Goal: Task Accomplishment & Management: Use online tool/utility

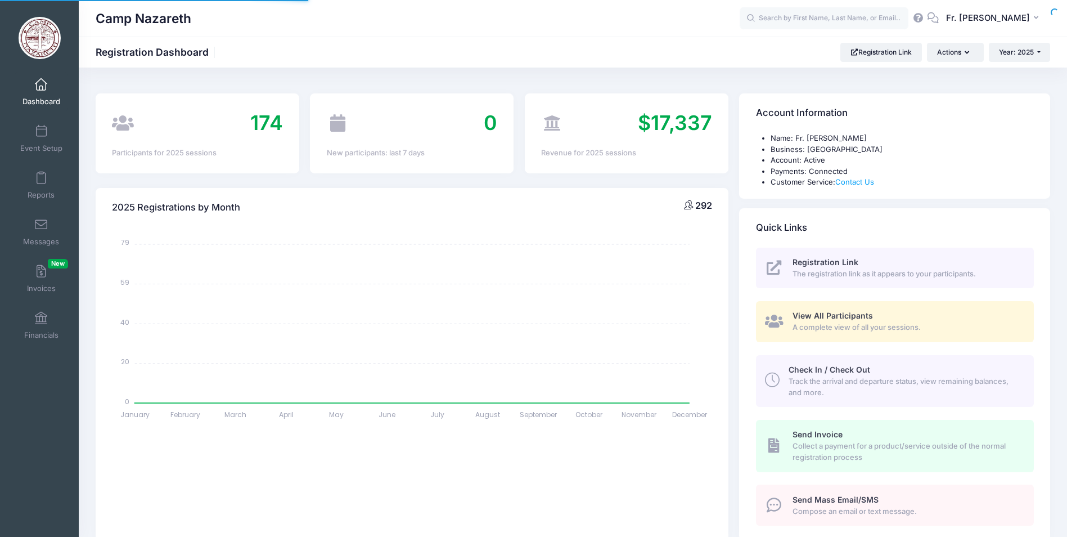
select select
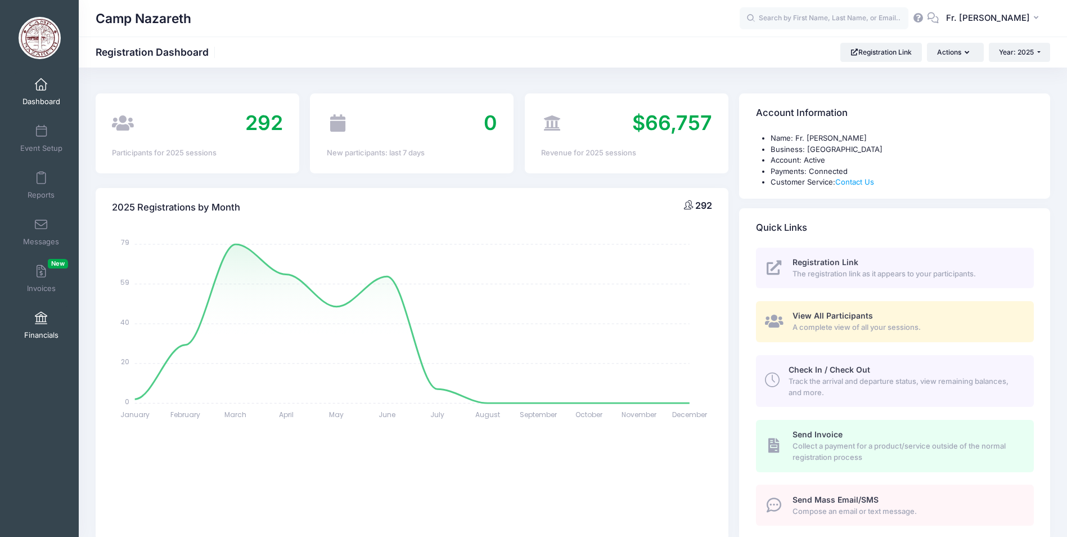
click at [41, 319] on span at bounding box center [41, 318] width 0 height 12
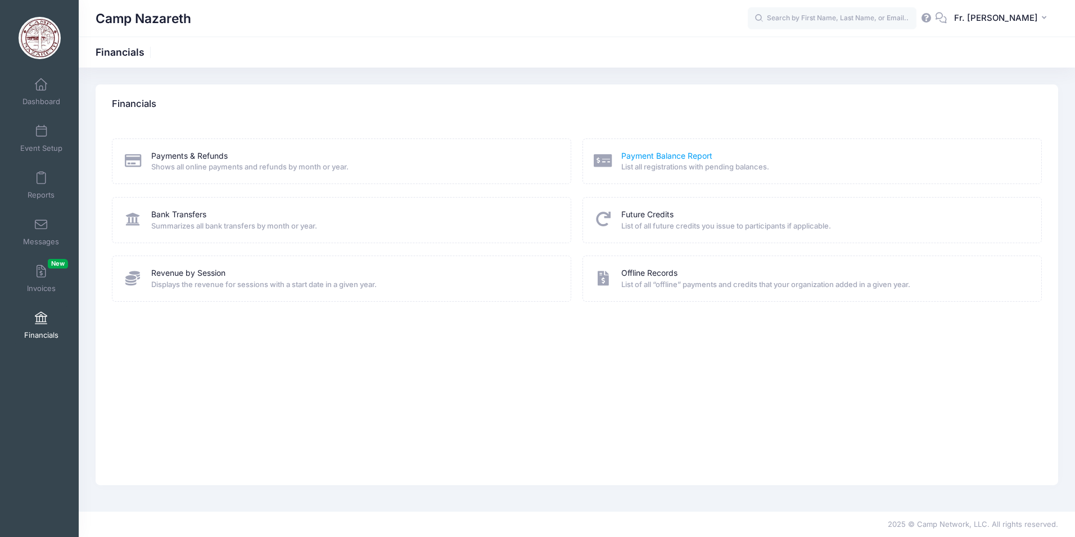
click at [677, 154] on link "Payment Balance Report" at bounding box center [666, 156] width 91 height 12
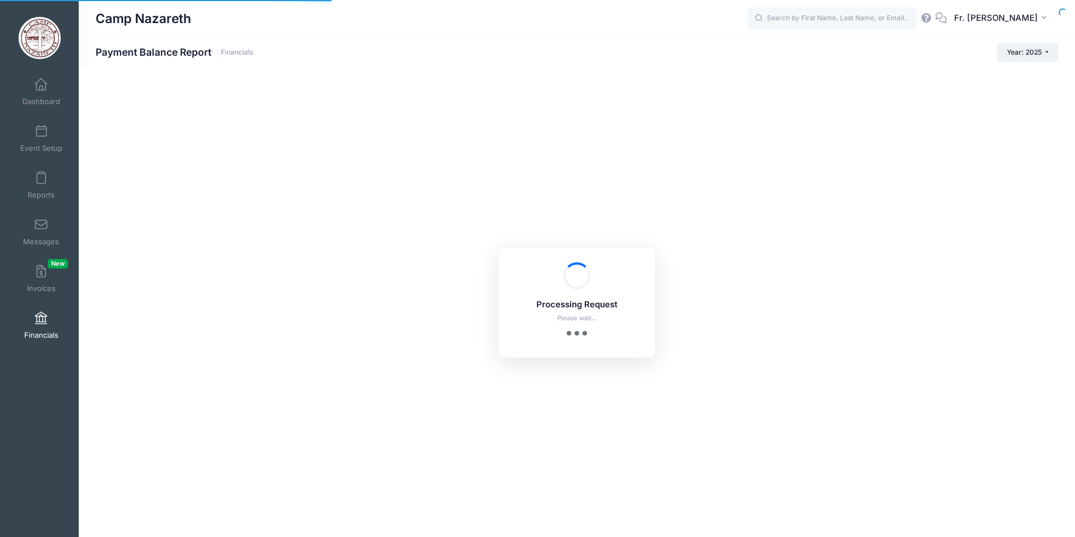
select select "10"
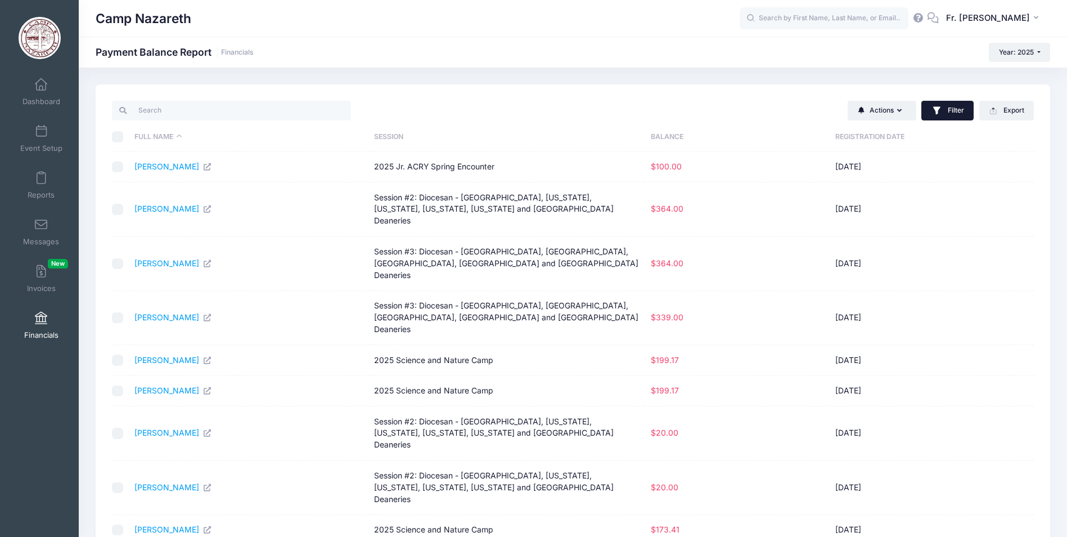
click at [952, 114] on button "Filter" at bounding box center [947, 111] width 52 height 20
click at [864, 187] on span "All Sessions" at bounding box center [881, 189] width 157 height 24
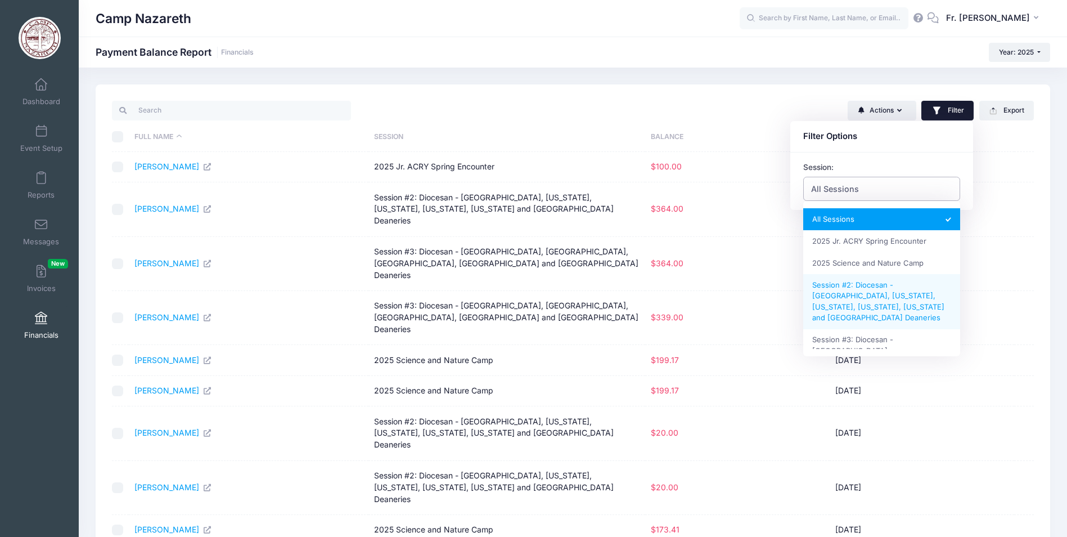
select select "Session #2: Diocesan - New England, New York, New Jersey, Connecticut, Florida …"
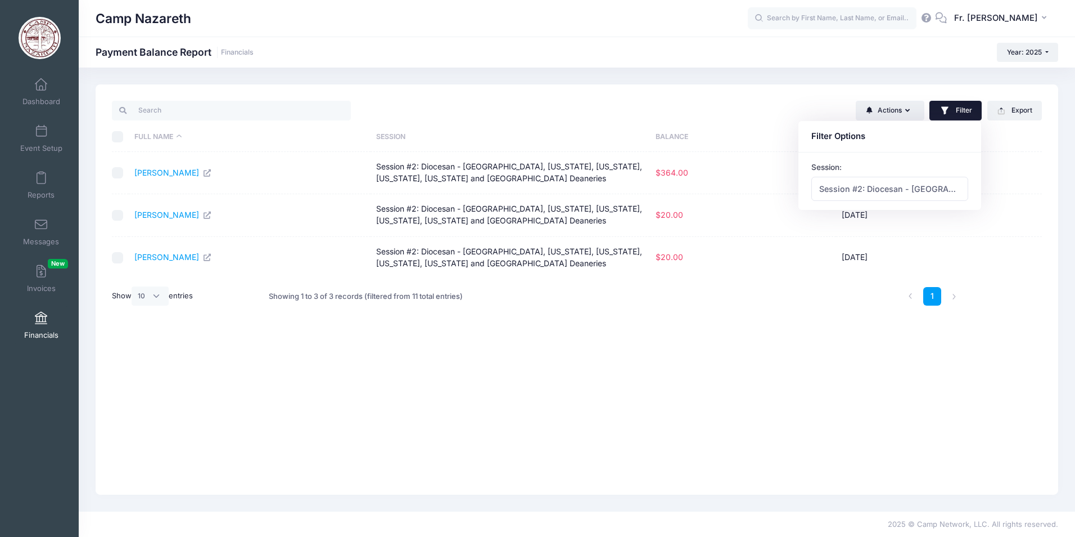
click at [1002, 226] on td "05/12/2025" at bounding box center [929, 215] width 186 height 42
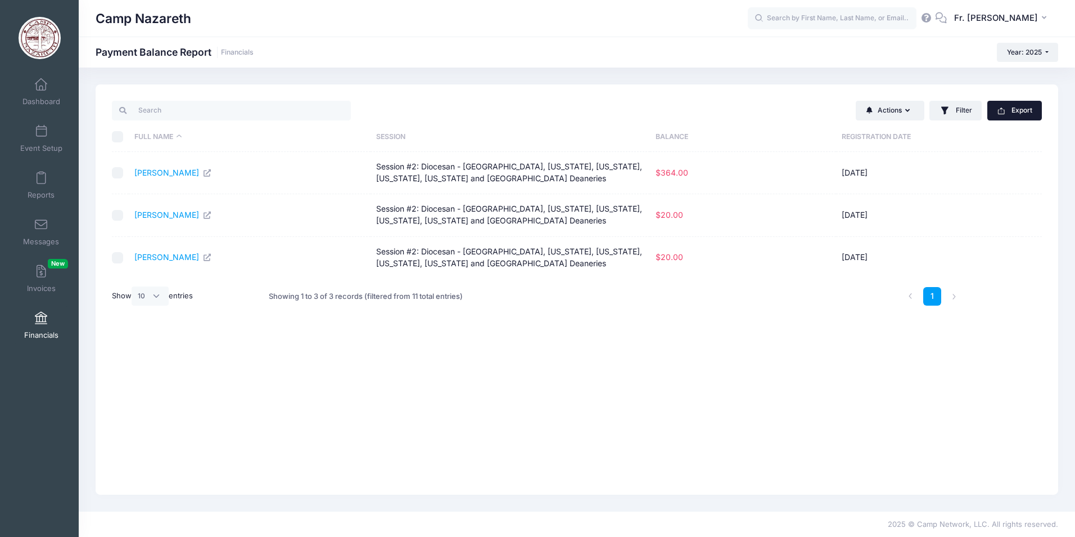
click at [1016, 114] on button "Export" at bounding box center [1015, 110] width 55 height 19
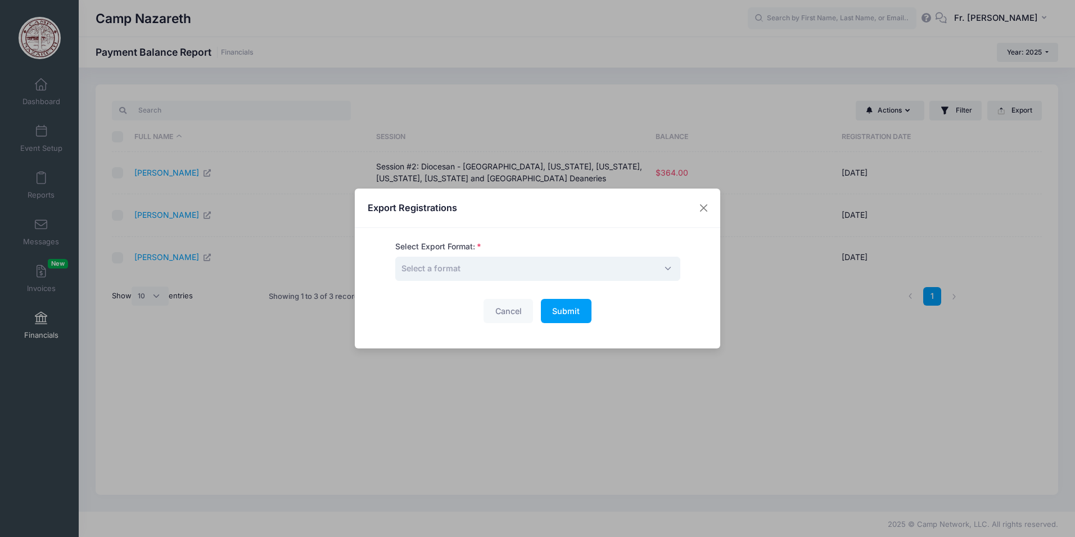
click at [659, 269] on span "Select a format" at bounding box center [537, 268] width 285 height 24
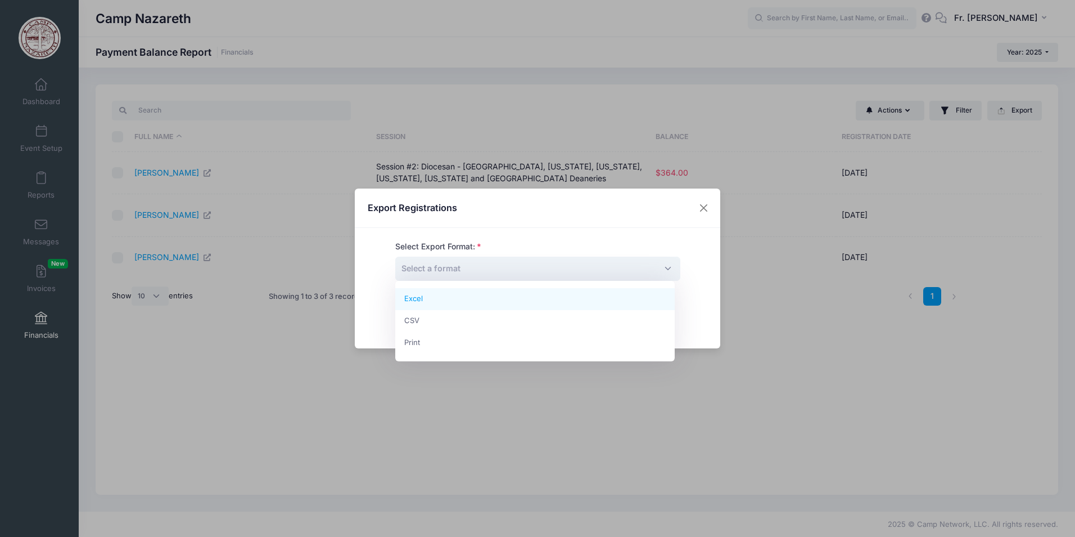
select select "excel"
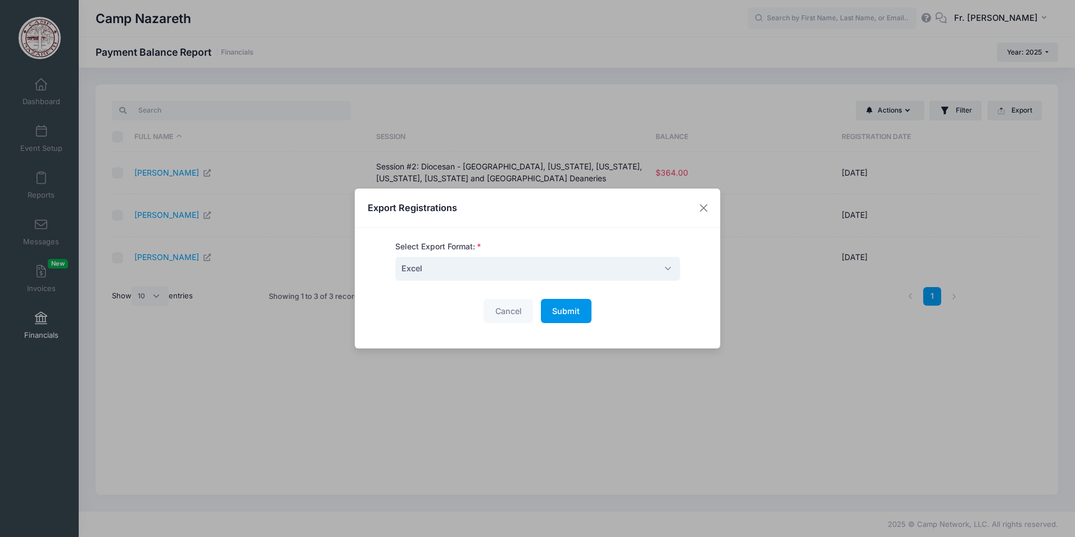
click at [552, 313] on span "Submit" at bounding box center [566, 311] width 28 height 10
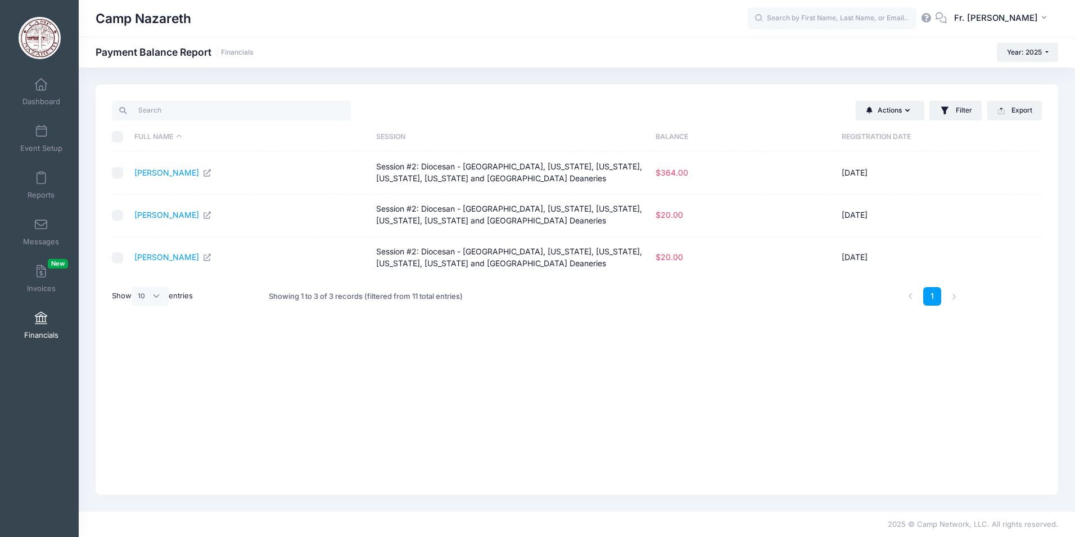
click at [683, 53] on div "Camp Nazareth Payment Balance Report Financials Year: 2025 Year: 2025 Year: 202…" at bounding box center [577, 52] width 997 height 19
click at [960, 103] on button "Filter" at bounding box center [956, 111] width 52 height 20
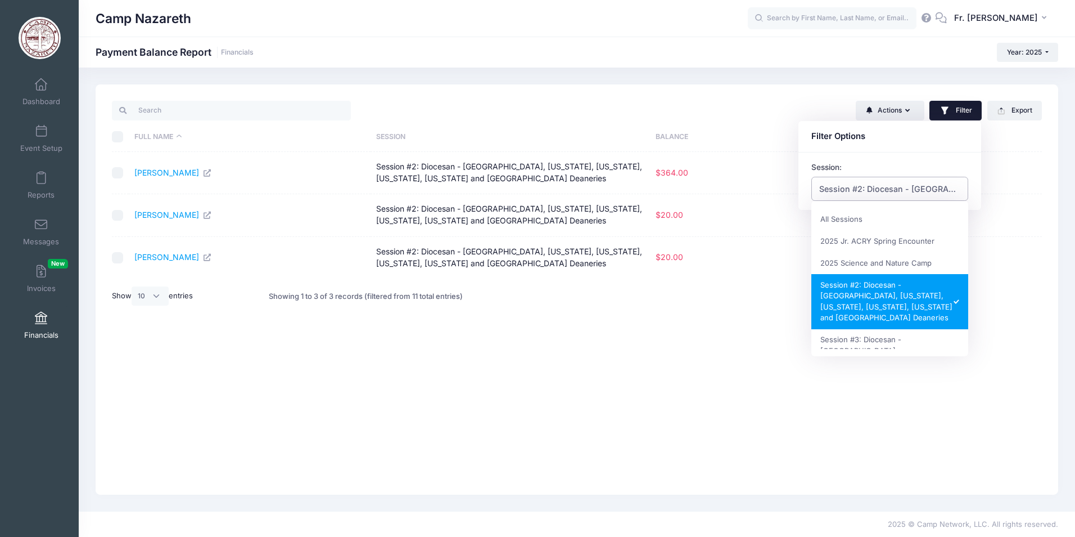
click at [908, 184] on span "Session #2: Diocesan - [GEOGRAPHIC_DATA], [US_STATE], [US_STATE], [US_STATE], […" at bounding box center [890, 189] width 142 height 12
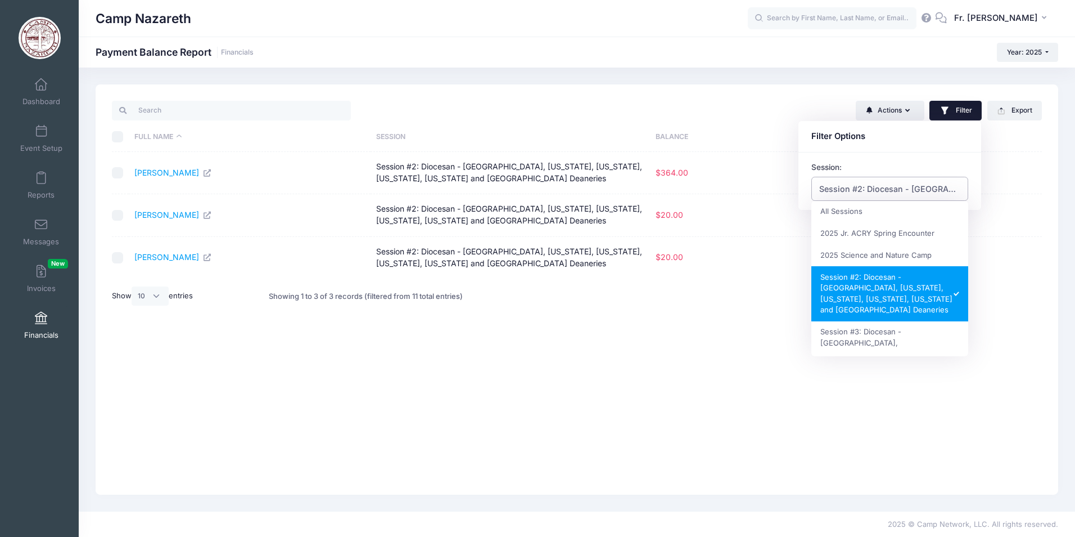
scroll to position [13, 0]
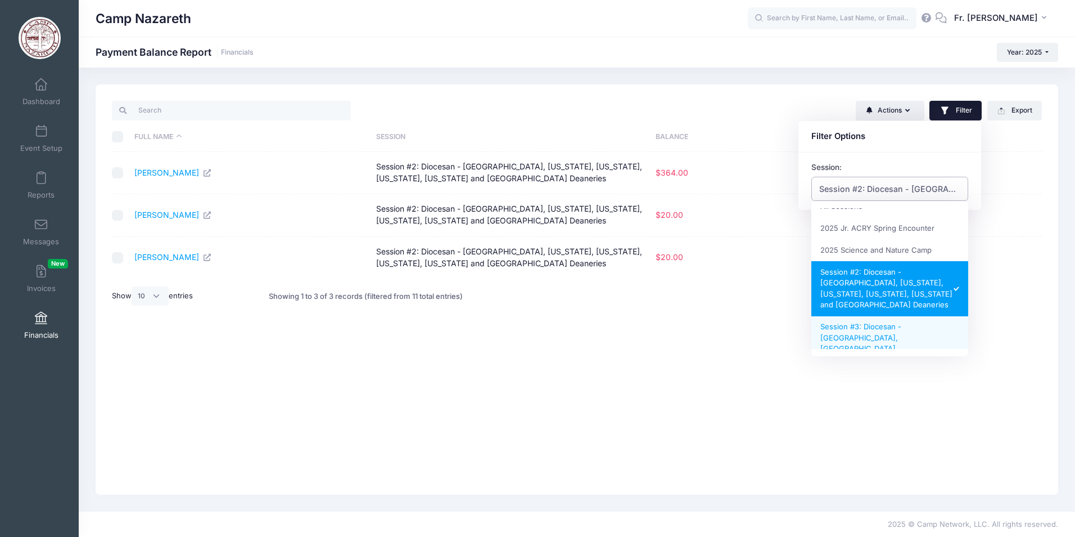
select select "Session #3: Diocesan - [GEOGRAPHIC_DATA], [GEOGRAPHIC_DATA], [GEOGRAPHIC_DATA],…"
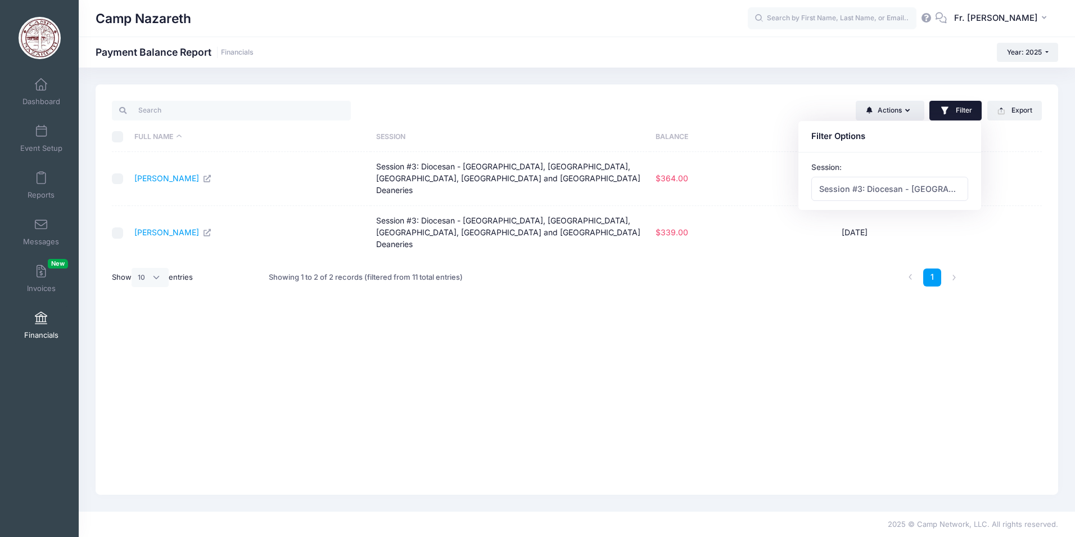
click at [1023, 193] on td at bounding box center [1033, 179] width 20 height 54
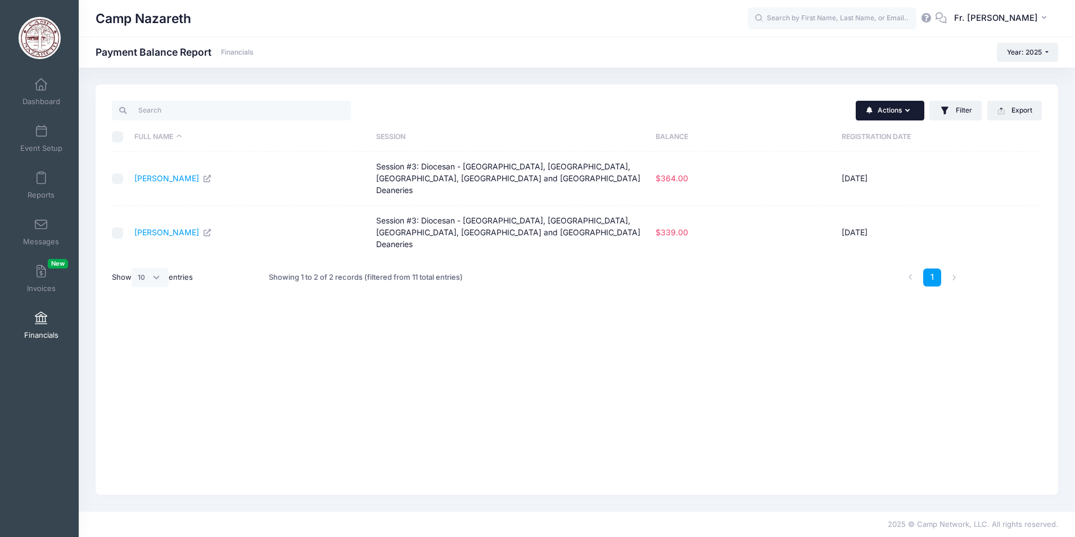
click at [908, 111] on icon "button" at bounding box center [910, 111] width 9 height 0
click at [955, 112] on button "Filter" at bounding box center [956, 111] width 52 height 20
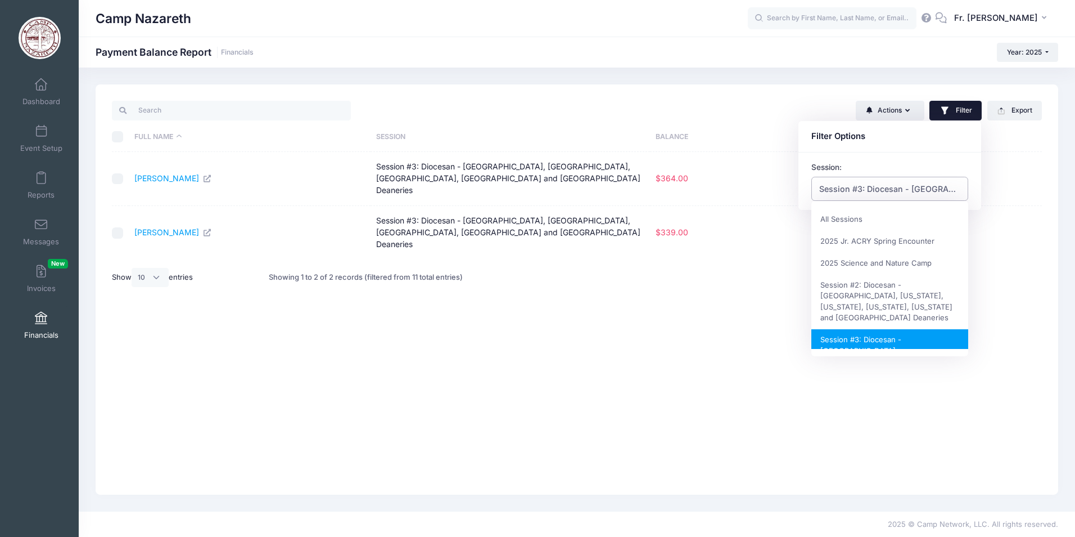
click at [898, 183] on span "Session #3: Diocesan - [GEOGRAPHIC_DATA], [GEOGRAPHIC_DATA], [GEOGRAPHIC_DATA],…" at bounding box center [890, 189] width 142 height 12
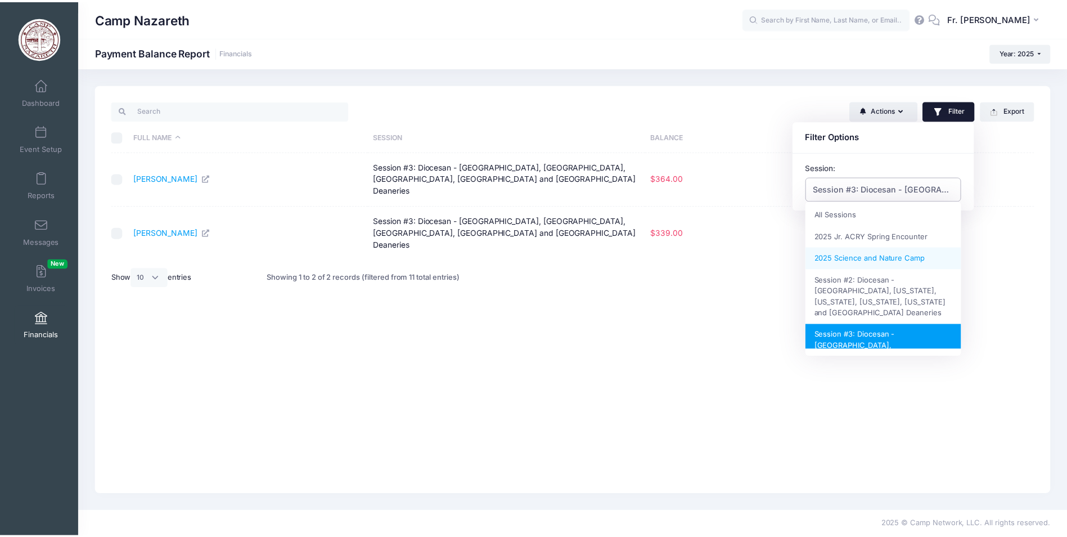
scroll to position [0, 0]
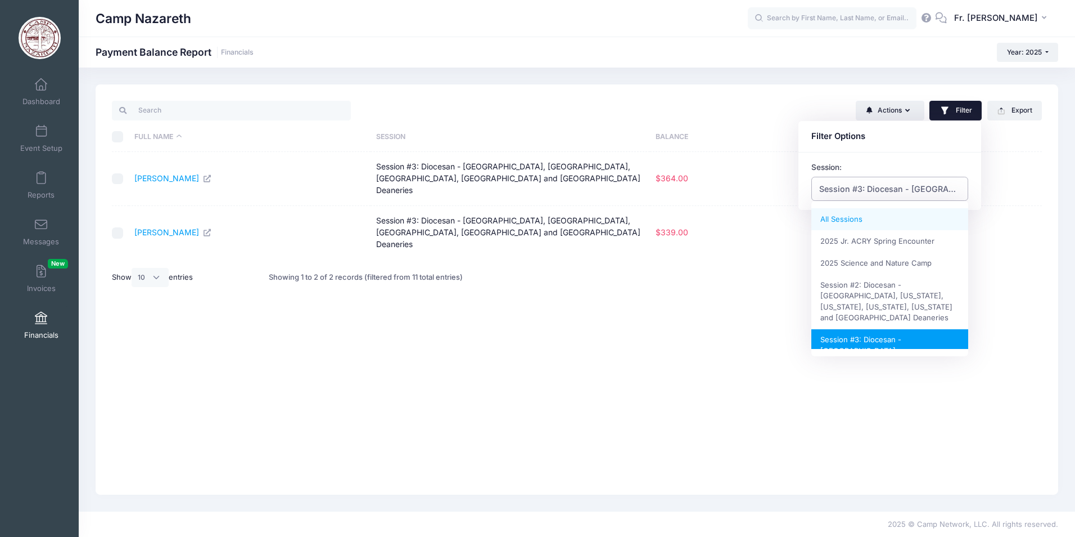
select select
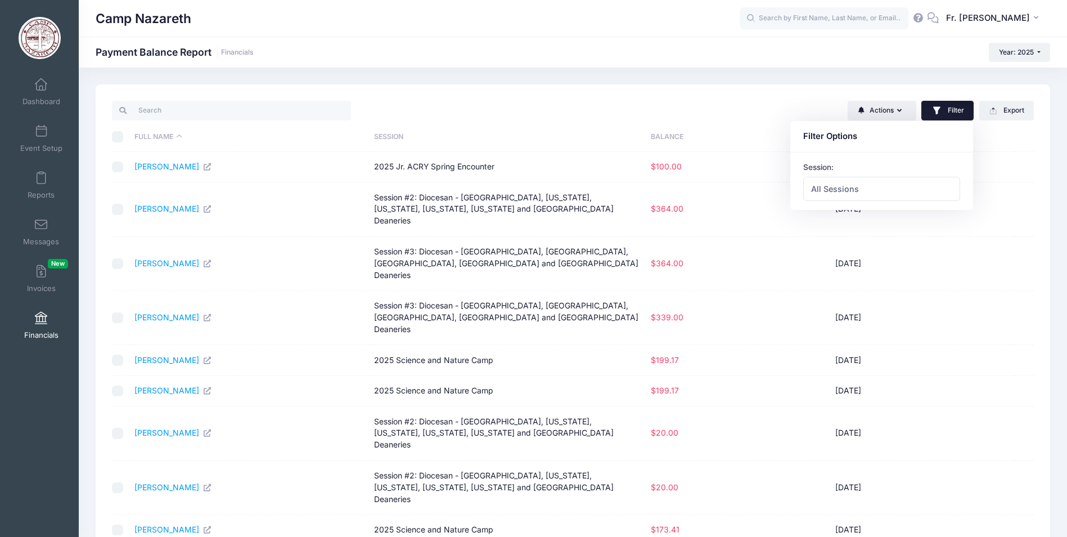
click at [987, 267] on td "06/15/2025" at bounding box center [922, 264] width 184 height 54
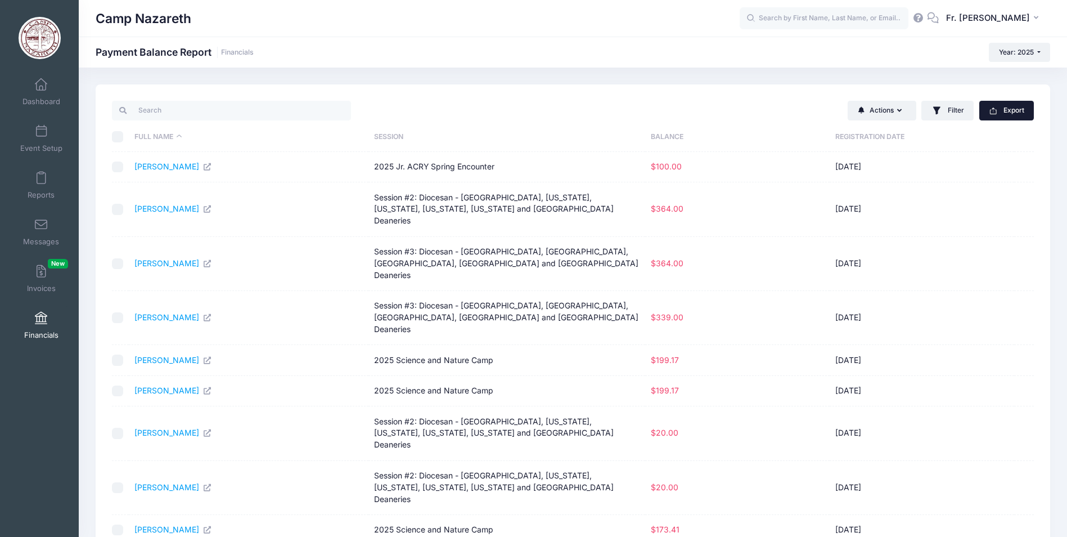
click at [1005, 114] on button "Export" at bounding box center [1006, 110] width 55 height 19
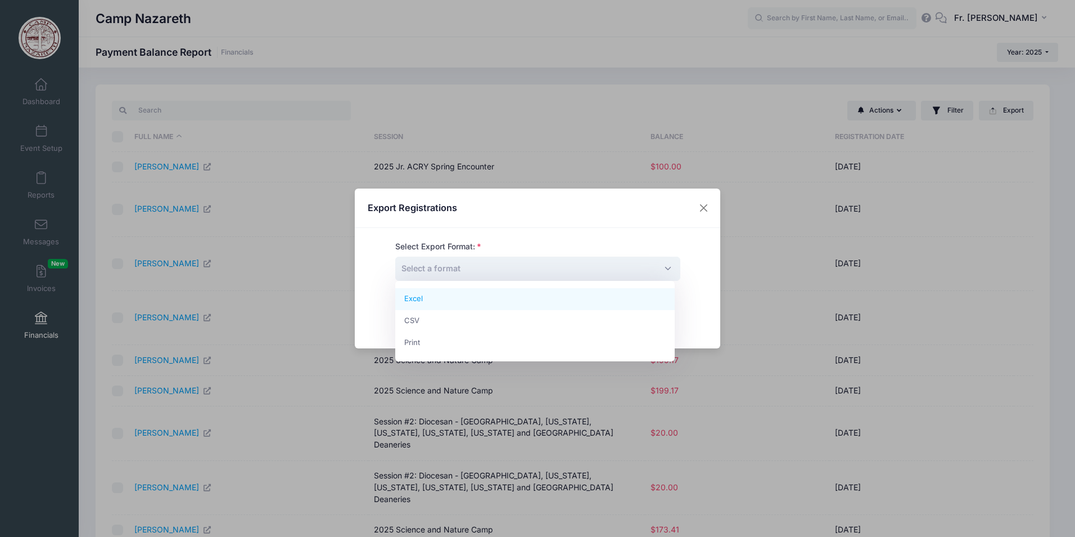
click at [661, 267] on span "Select a format" at bounding box center [537, 268] width 285 height 24
select select "excel"
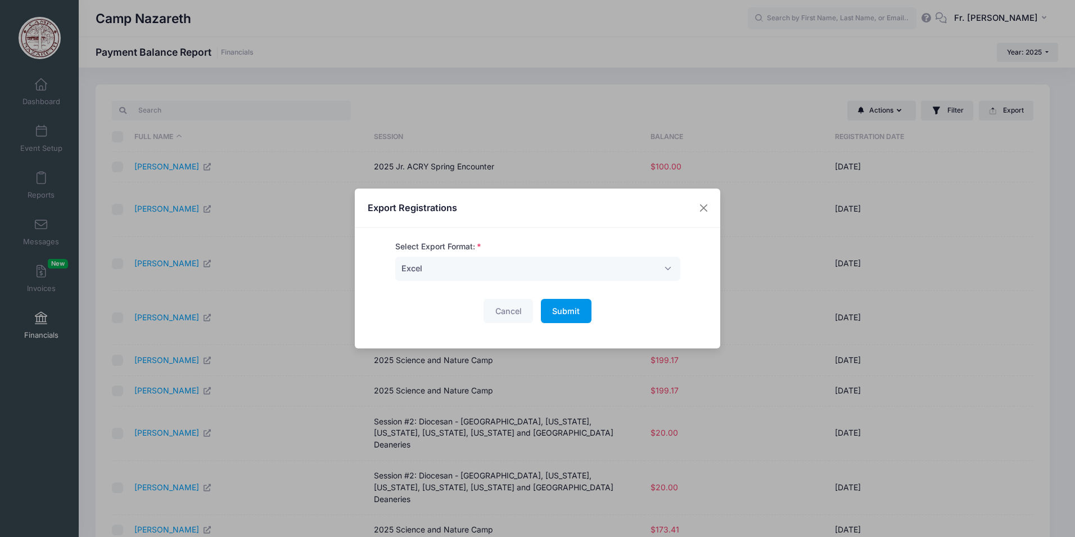
click at [556, 312] on span "Submit" at bounding box center [566, 311] width 28 height 10
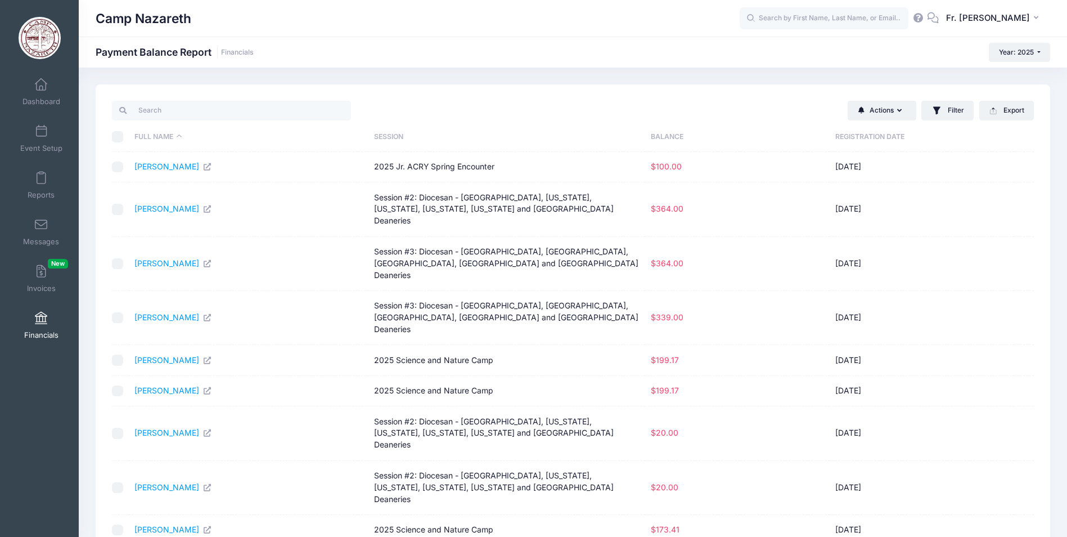
click at [549, 16] on div "Camp Nazareth" at bounding box center [418, 19] width 644 height 26
click at [41, 323] on span at bounding box center [41, 318] width 0 height 12
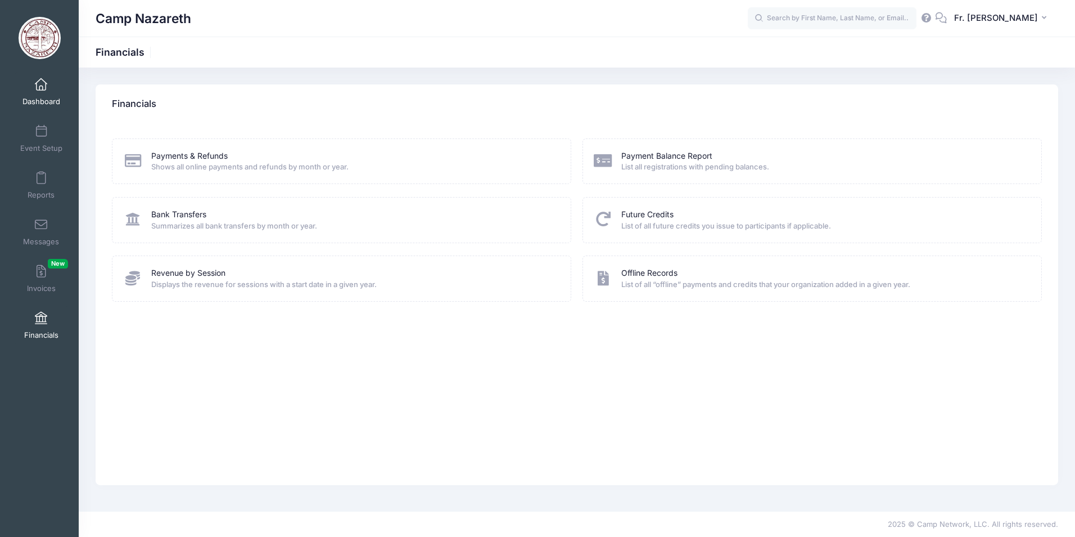
click at [41, 88] on span at bounding box center [41, 85] width 0 height 12
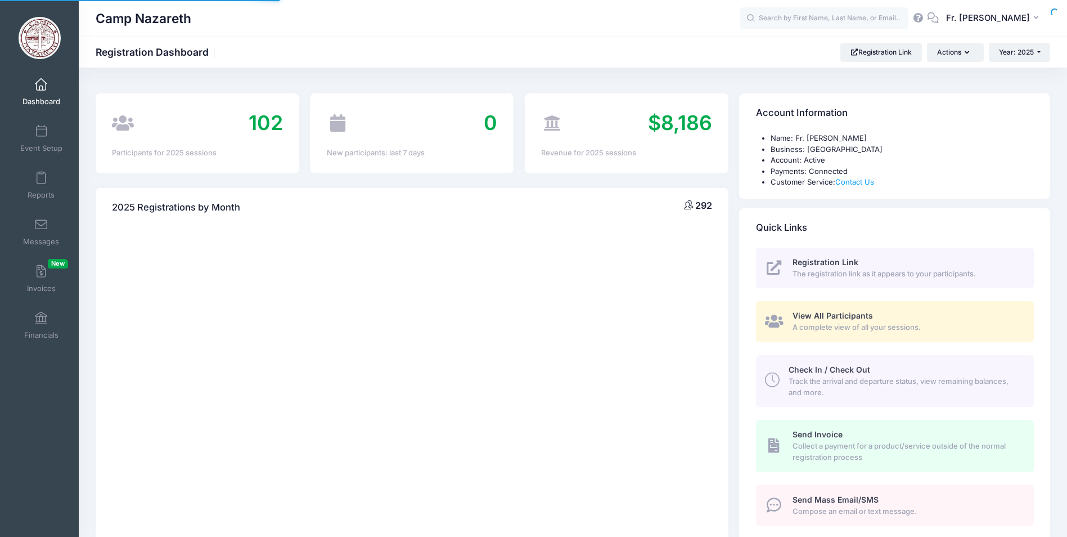
select select
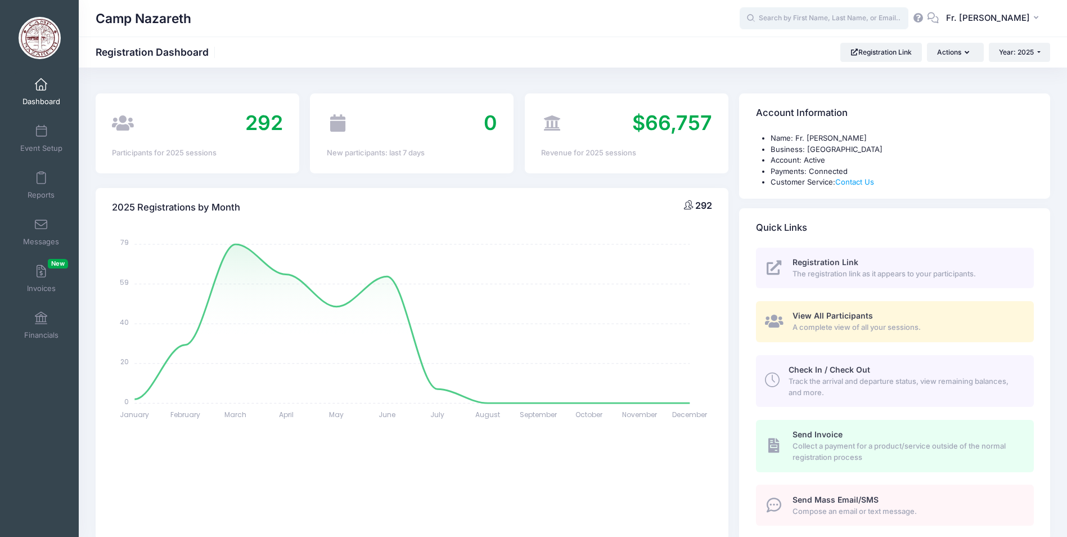
click at [785, 21] on input "text" at bounding box center [824, 18] width 169 height 22
click at [784, 46] on p "Eleanor Green hill" at bounding box center [846, 48] width 186 height 12
type input "Eleanor Greenhill (Session #2: Diocesan - New England, New York, New Jersey, Co…"
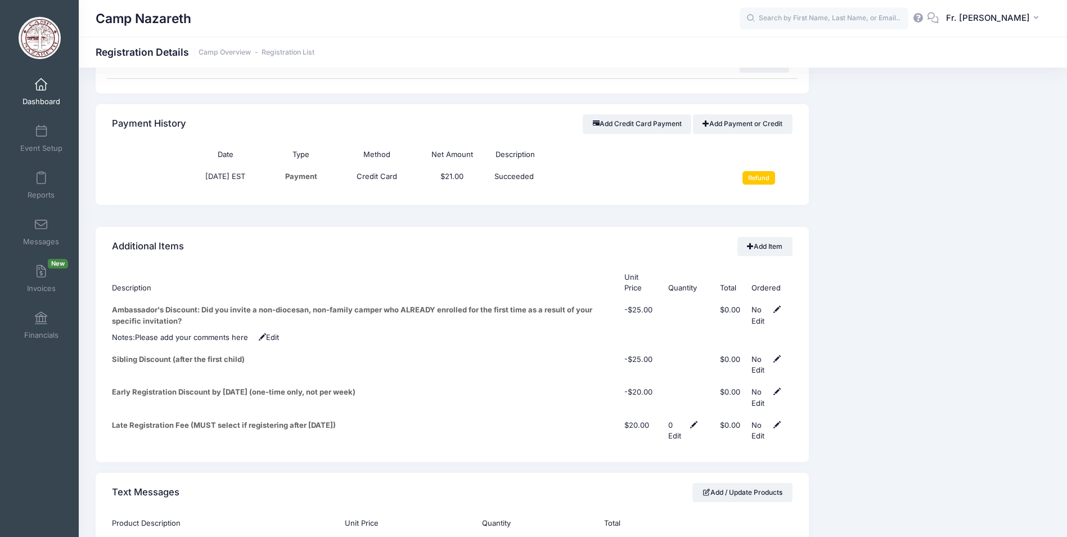
scroll to position [3712, 0]
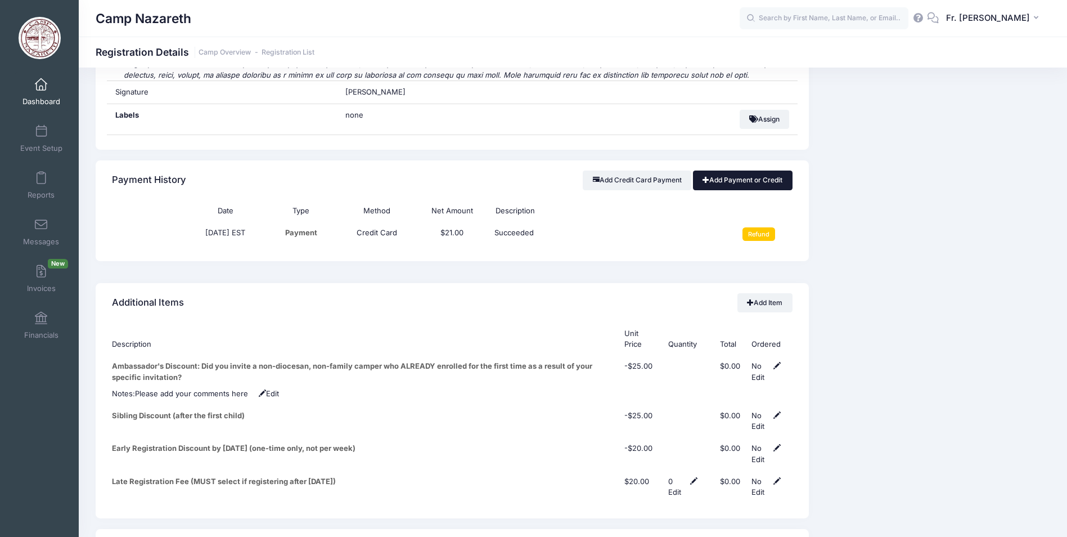
click at [725, 170] on link "Add Payment or Credit" at bounding box center [743, 179] width 100 height 19
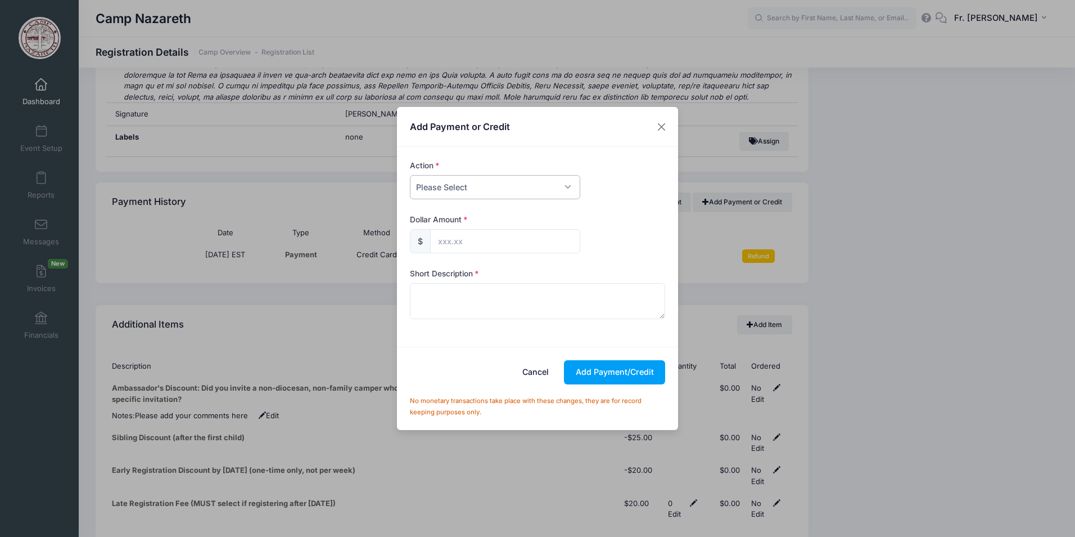
click at [565, 187] on select "Please Select Payment Credit Refund (Offline)" at bounding box center [495, 187] width 170 height 24
select select "credit"
click at [410, 175] on select "Please Select Payment Credit Refund (Offline)" at bounding box center [495, 187] width 170 height 24
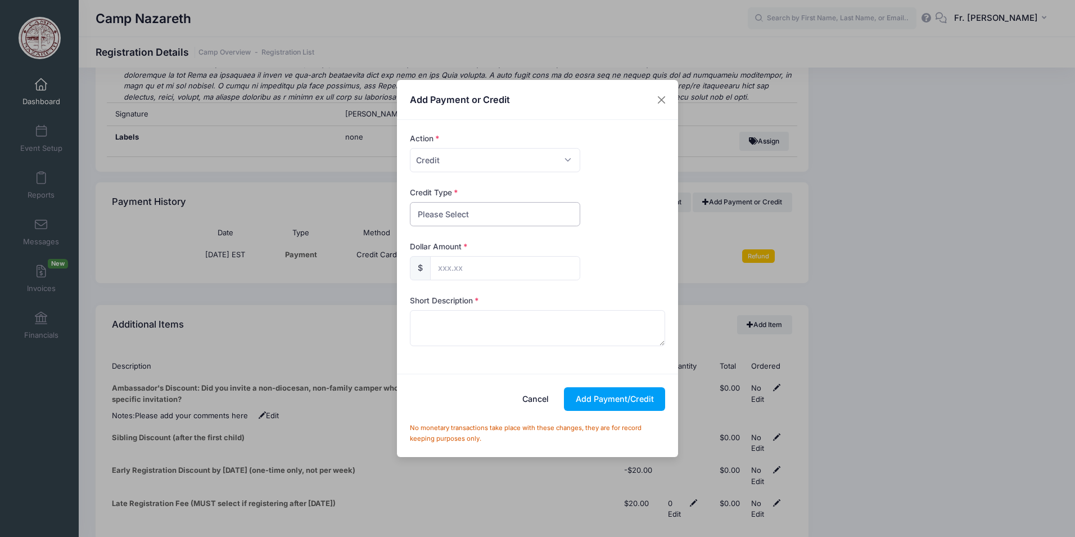
click at [507, 220] on select "Please Select Discount Scholarship Other" at bounding box center [495, 214] width 170 height 24
select select "other"
click at [410, 202] on select "Please Select Discount Scholarship Other" at bounding box center [495, 214] width 170 height 24
click at [466, 272] on input "text" at bounding box center [505, 268] width 150 height 24
type input "380.00"
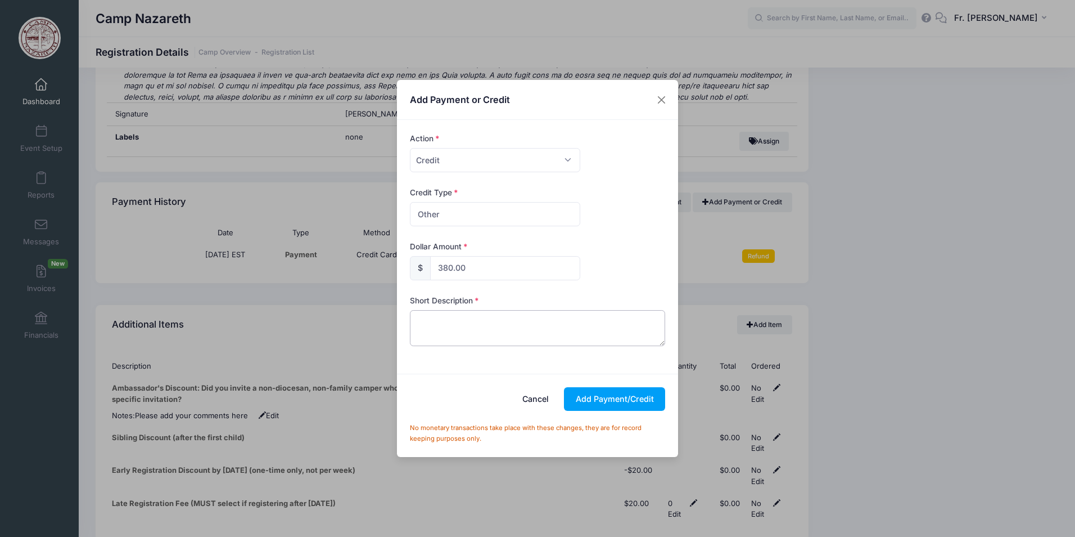
click at [427, 323] on textarea at bounding box center [538, 328] width 256 height 36
type textarea "Bridgeport paid full"
click at [597, 400] on button "Add Payment/Credit" at bounding box center [614, 399] width 101 height 24
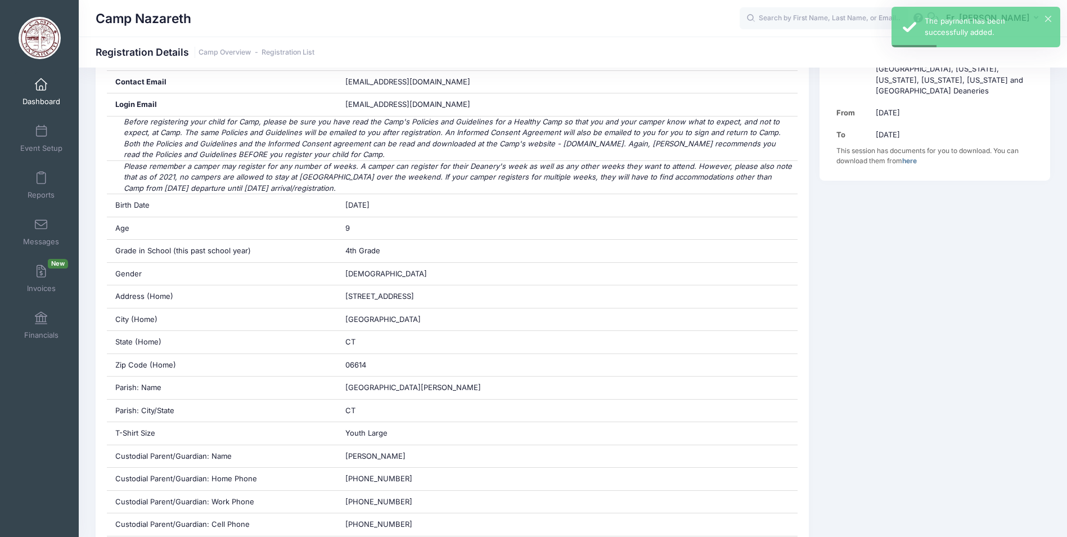
scroll to position [0, 0]
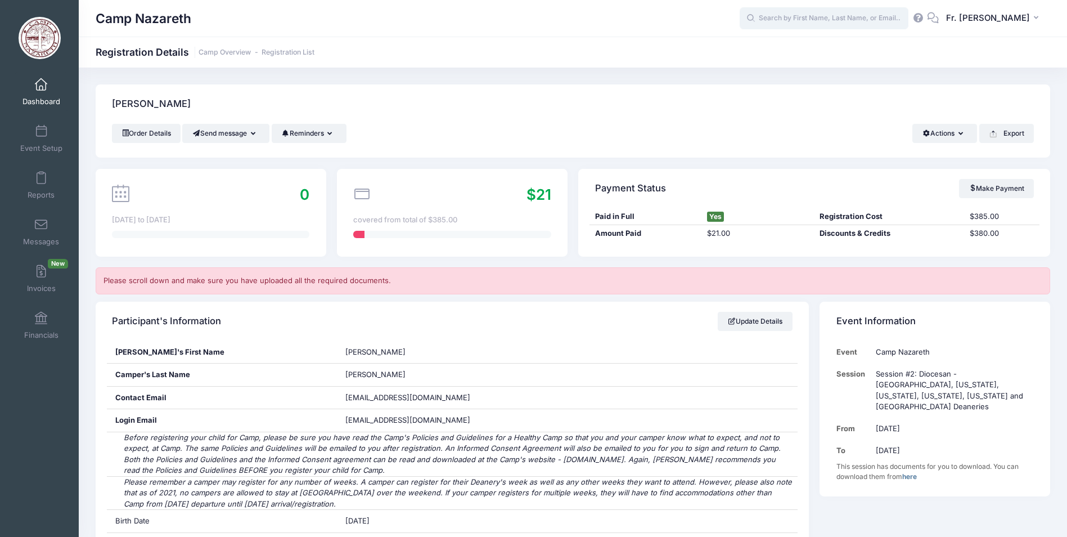
click at [771, 21] on input "text" at bounding box center [824, 18] width 169 height 22
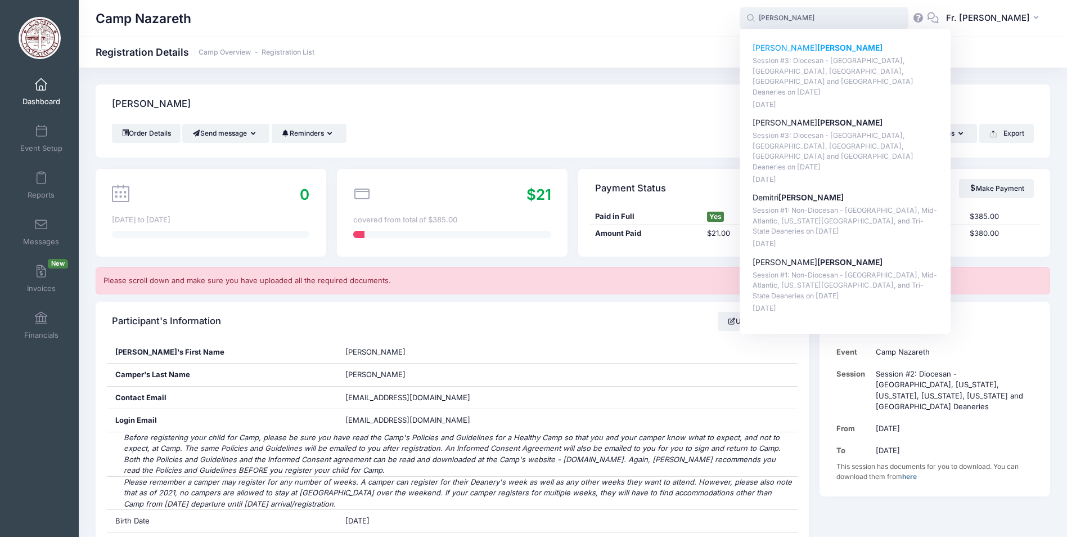
click at [768, 49] on p "Emily Marshall" at bounding box center [846, 48] width 186 height 12
type input "Emily Marshall (Session #3: Diocesan - Johnstown, Pocono, Southern Tier, Youngs…"
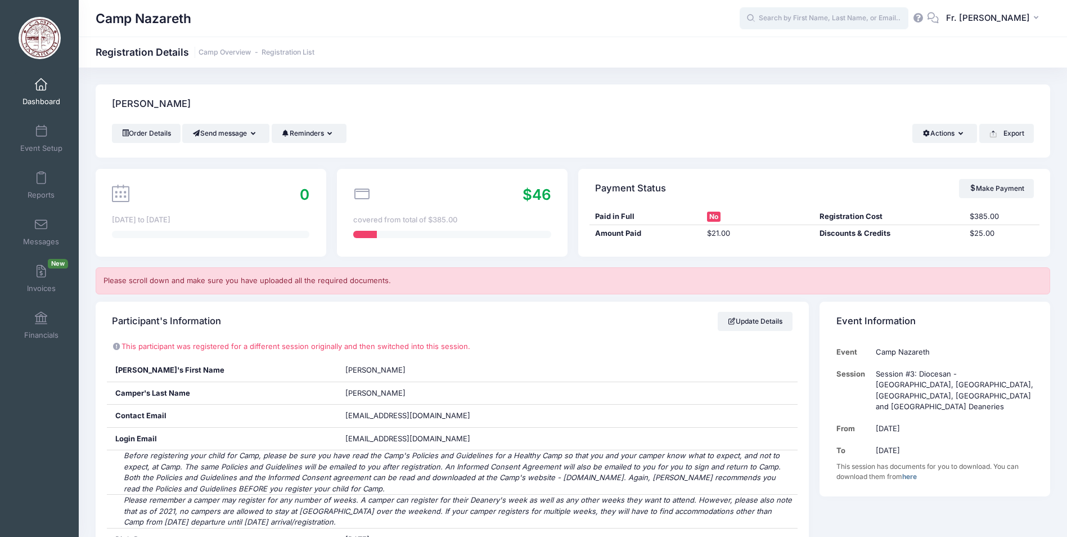
click at [866, 17] on input "text" at bounding box center [824, 18] width 169 height 22
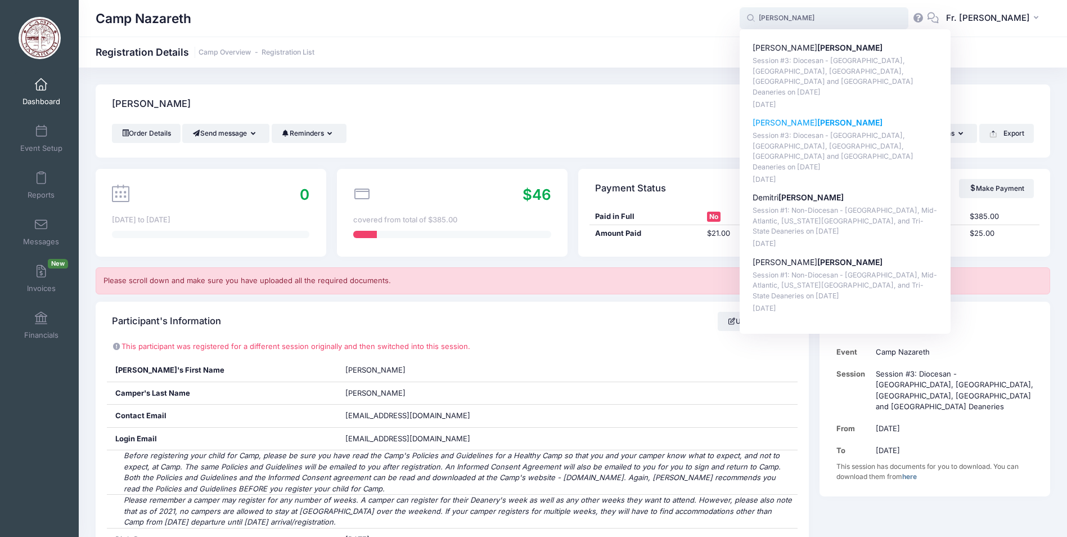
click at [817, 118] on strong "[PERSON_NAME]" at bounding box center [849, 123] width 65 height 10
type input "[PERSON_NAME] (Session #3: Diocesan - [GEOGRAPHIC_DATA], [GEOGRAPHIC_DATA], [GE…"
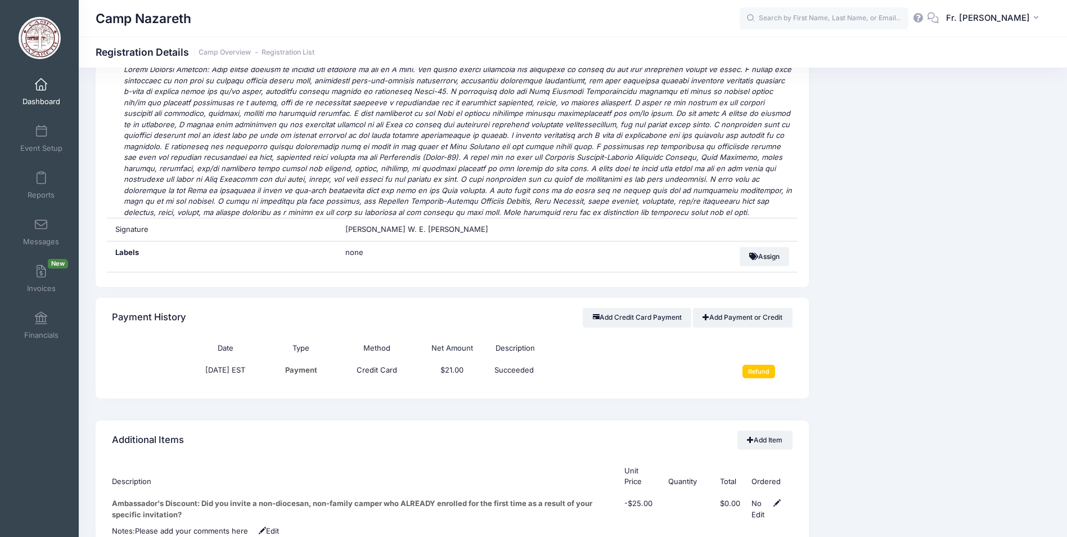
scroll to position [3543, 0]
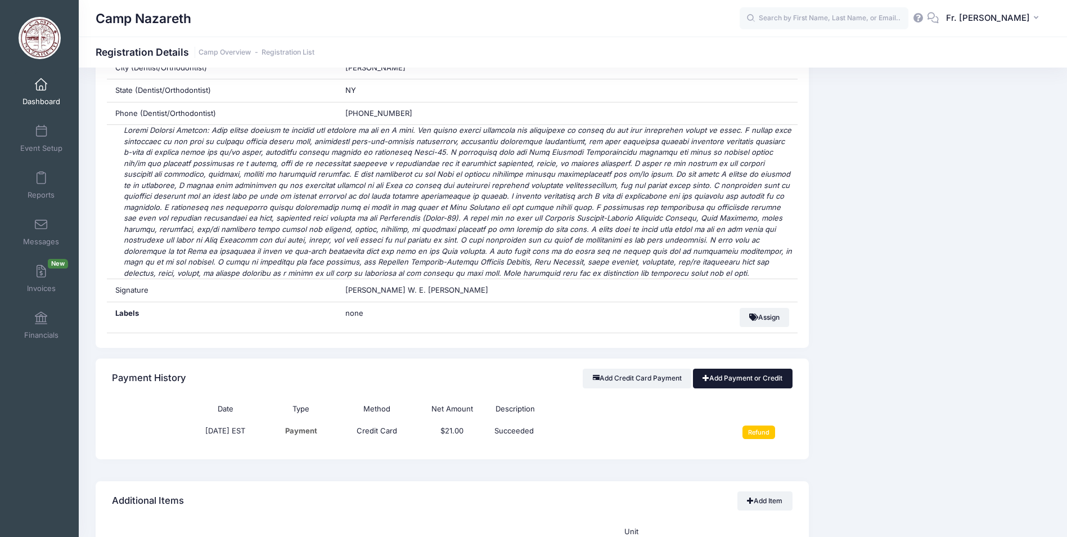
click at [737, 368] on link "Add Payment or Credit" at bounding box center [743, 377] width 100 height 19
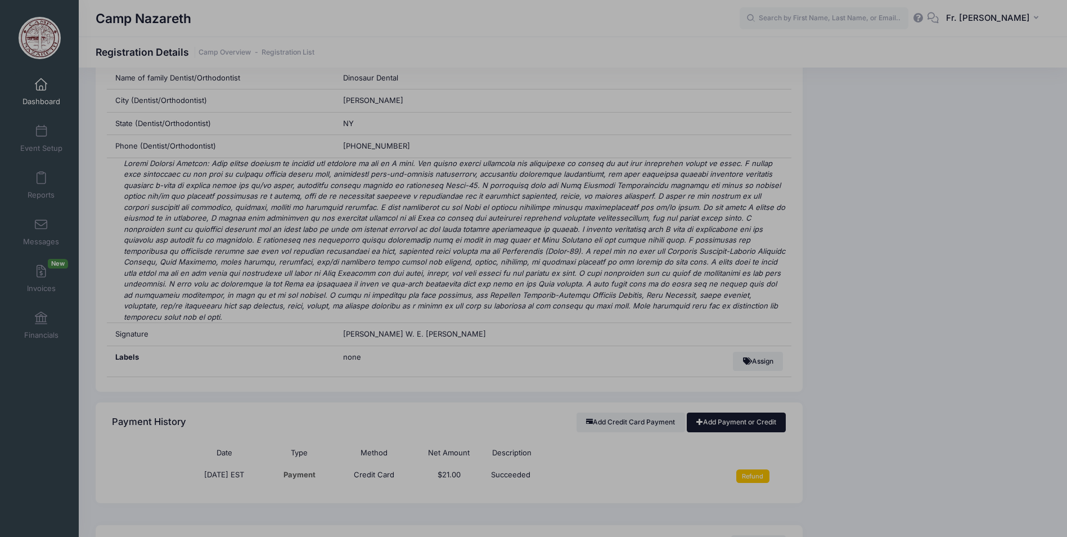
scroll to position [3521, 0]
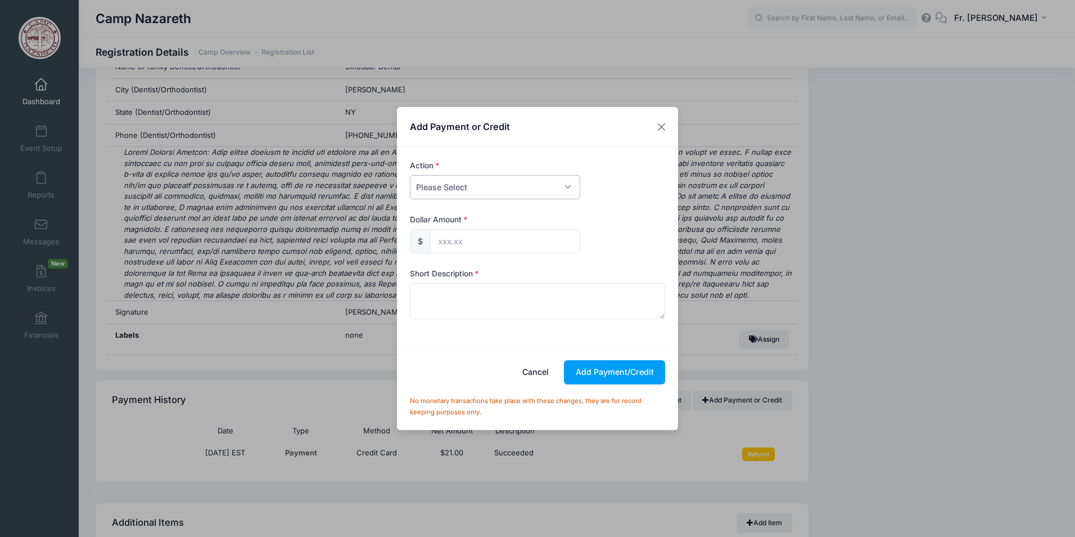
click at [563, 184] on select "Please Select Payment Credit Refund (Offline)" at bounding box center [495, 187] width 170 height 24
select select "credit"
click at [410, 175] on select "Please Select Payment Credit Refund (Offline)" at bounding box center [495, 187] width 170 height 24
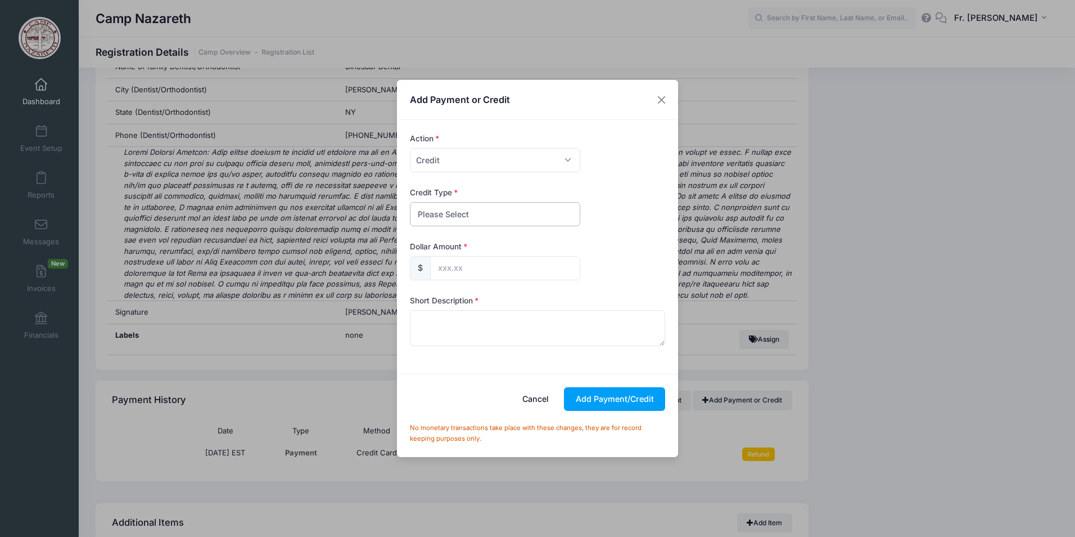
click at [484, 211] on select "Please Select Discount Scholarship Other" at bounding box center [495, 214] width 170 height 24
select select "scholarship"
click at [410, 202] on select "Please Select Discount Scholarship Other" at bounding box center [495, 214] width 170 height 24
click at [471, 269] on input "text" at bounding box center [505, 268] width 150 height 24
type input "380.00"
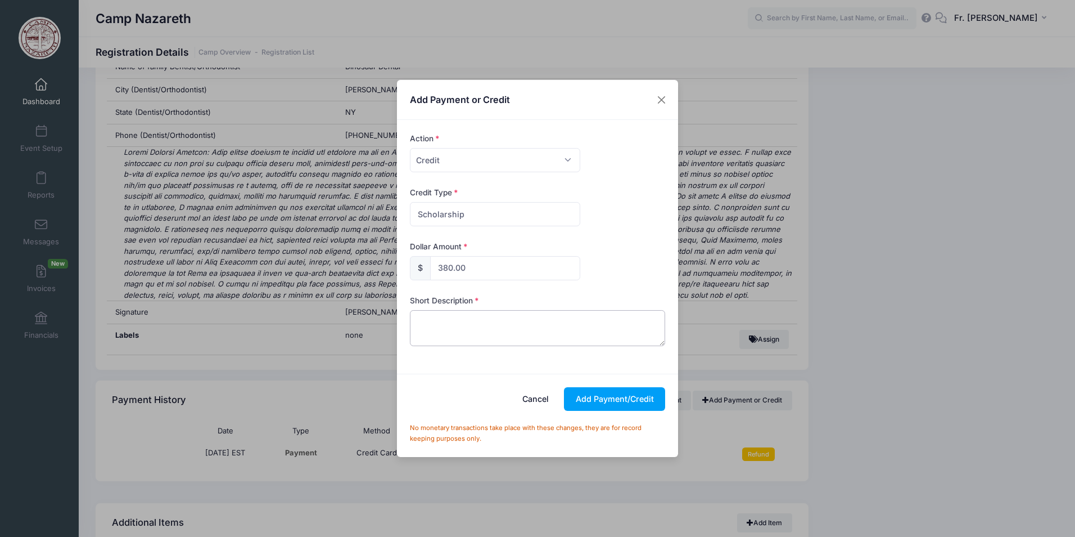
click at [463, 322] on textarea at bounding box center [538, 328] width 256 height 36
type textarea "Camperfull2025"
click at [593, 394] on button "Add Payment/Credit" at bounding box center [614, 399] width 101 height 24
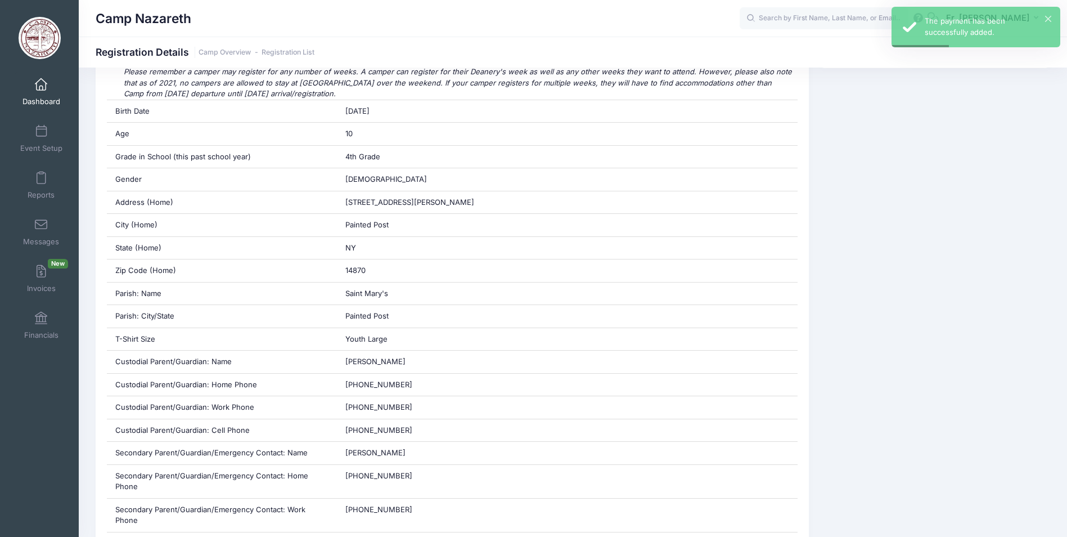
scroll to position [0, 0]
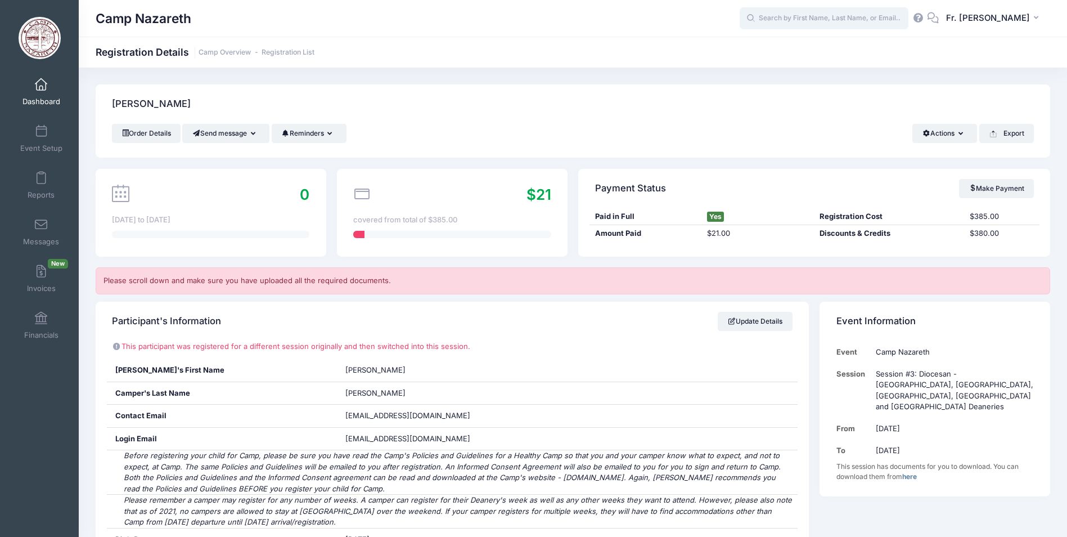
click at [781, 19] on input "text" at bounding box center [824, 18] width 169 height 22
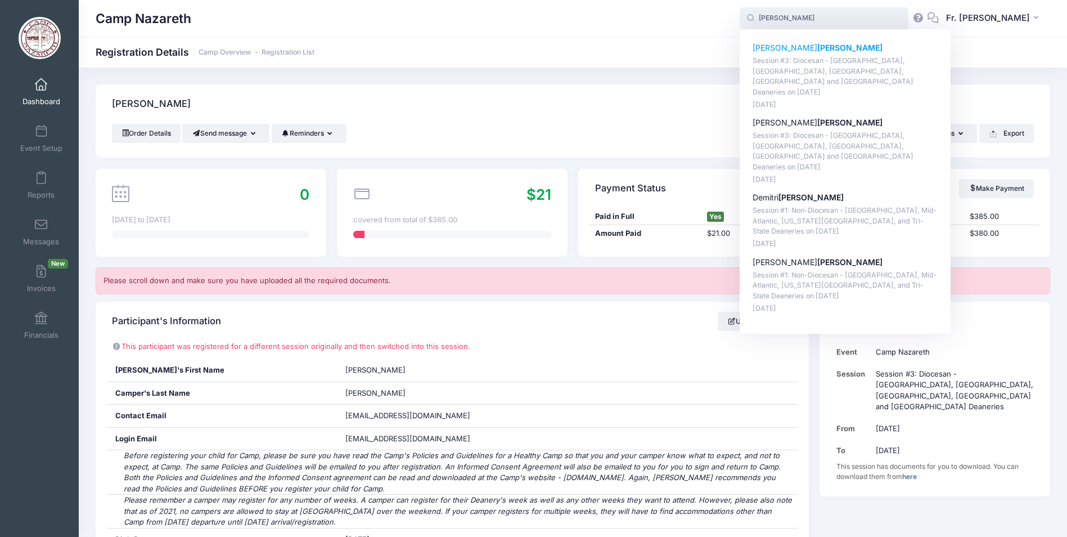
click at [817, 46] on strong "[PERSON_NAME]" at bounding box center [849, 48] width 65 height 10
type input "Emily Marshall (Session #3: Diocesan - Johnstown, Pocono, Southern Tier, Youngs…"
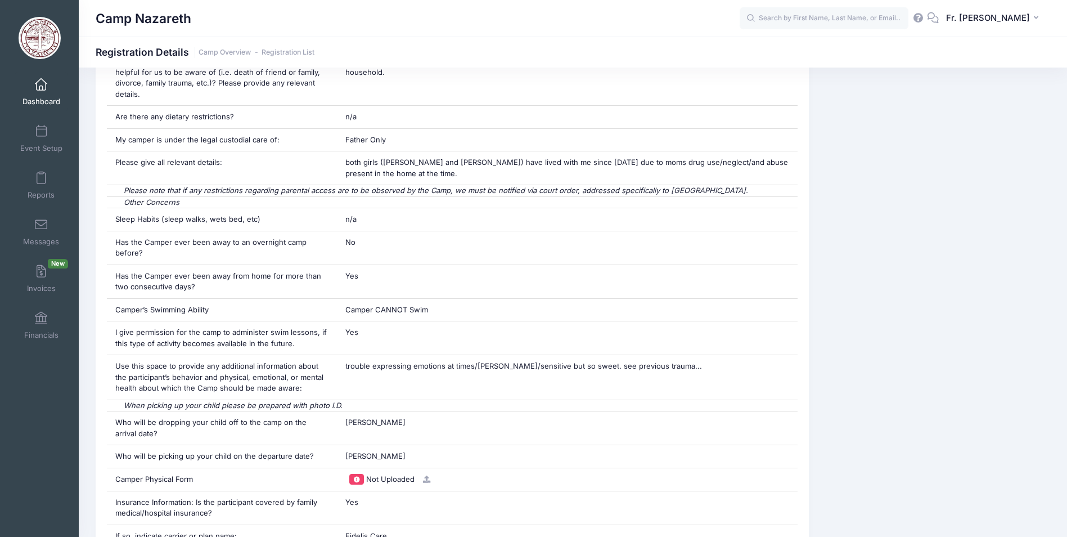
scroll to position [1069, 0]
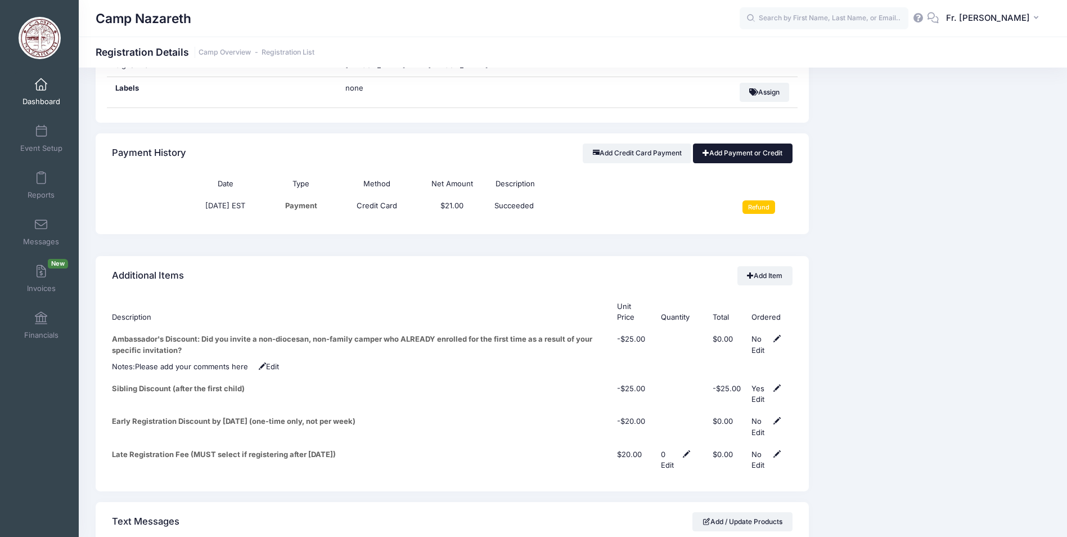
click at [738, 143] on link "Add Payment or Credit" at bounding box center [743, 152] width 100 height 19
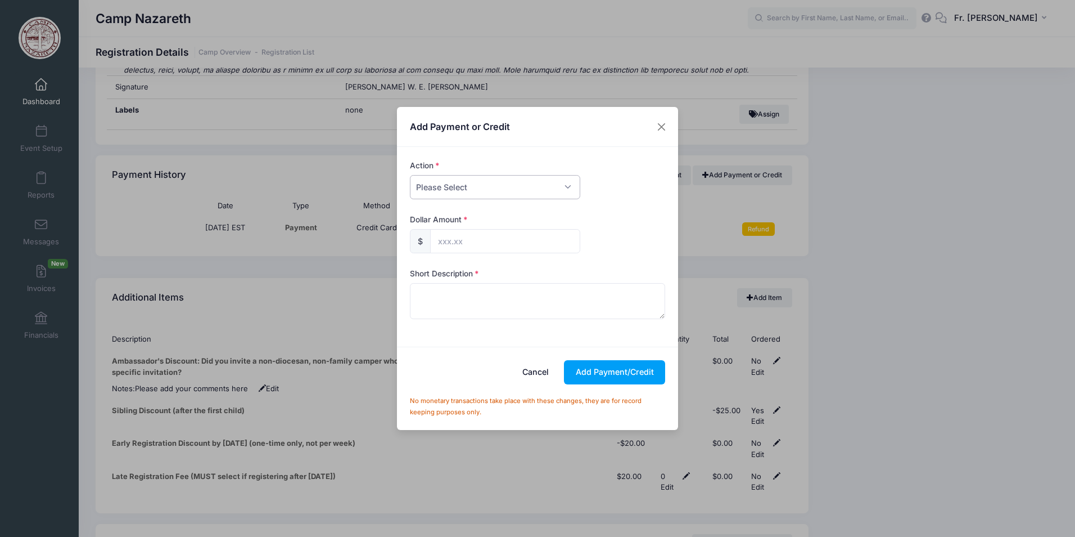
click at [566, 186] on select "Please Select Payment Credit Refund (Offline)" at bounding box center [495, 187] width 170 height 24
select select "credit"
click at [410, 175] on select "Please Select Payment Credit Refund (Offline)" at bounding box center [495, 187] width 170 height 24
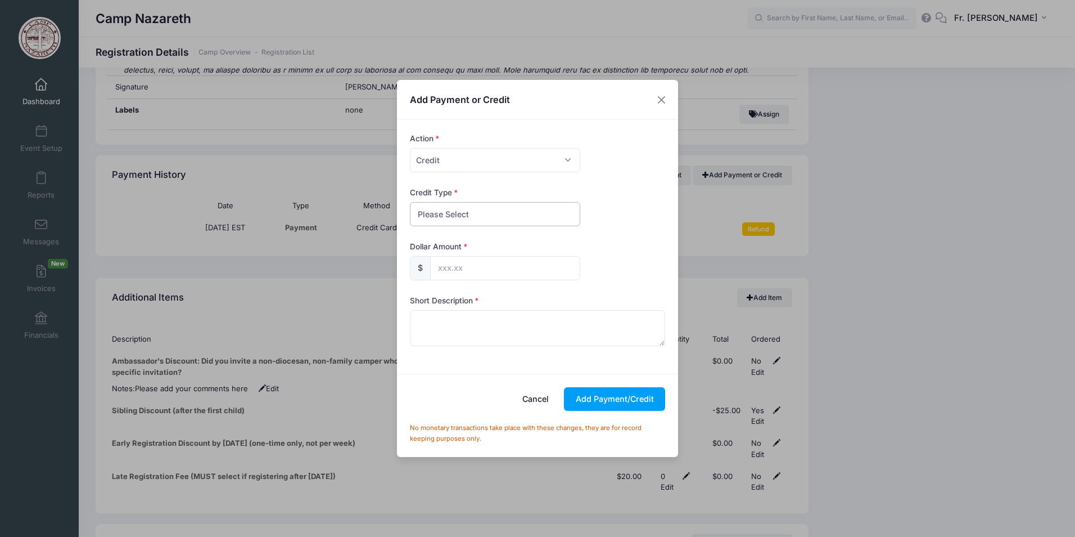
click at [525, 218] on select "Please Select Discount Scholarship Other" at bounding box center [495, 214] width 170 height 24
select select "scholarship"
click at [410, 202] on select "Please Select Discount Scholarship Other" at bounding box center [495, 214] width 170 height 24
click at [472, 271] on input "text" at bounding box center [505, 268] width 150 height 24
type input "380.00"
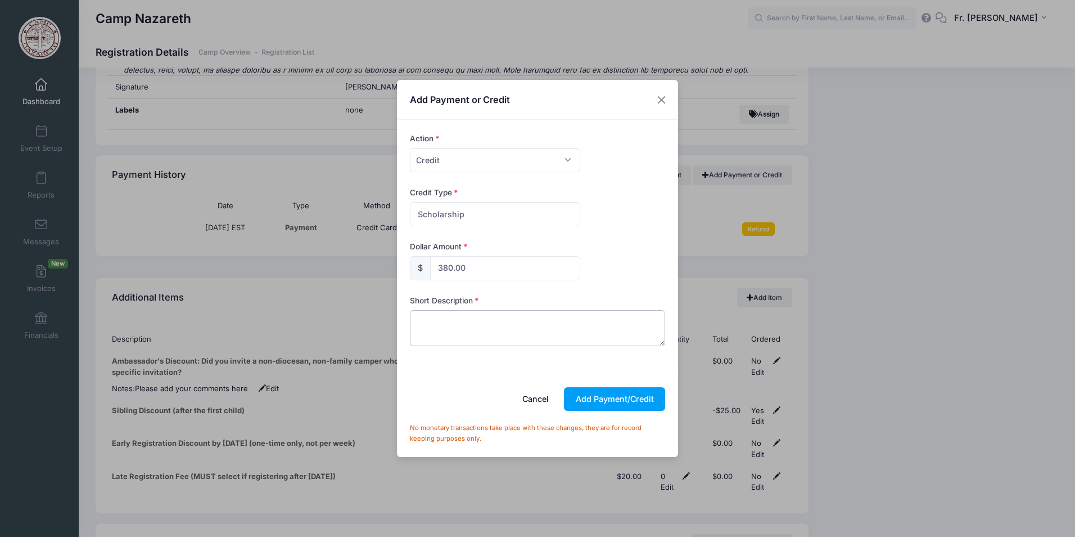
click at [451, 317] on textarea at bounding box center [538, 328] width 256 height 36
type textarea "Camperfull2025"
click at [597, 399] on button "Add Payment/Credit" at bounding box center [614, 399] width 101 height 24
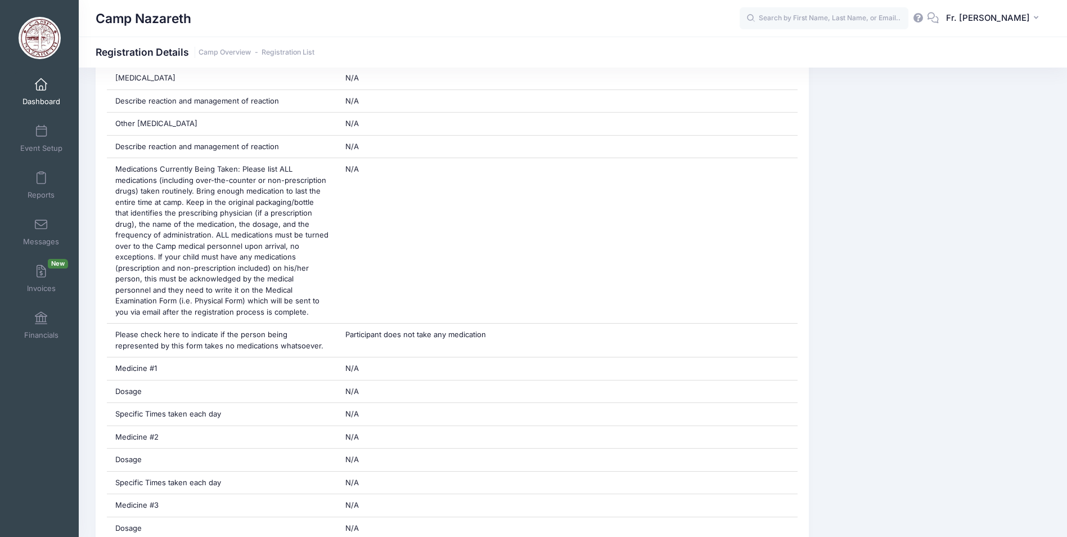
scroll to position [1834, 0]
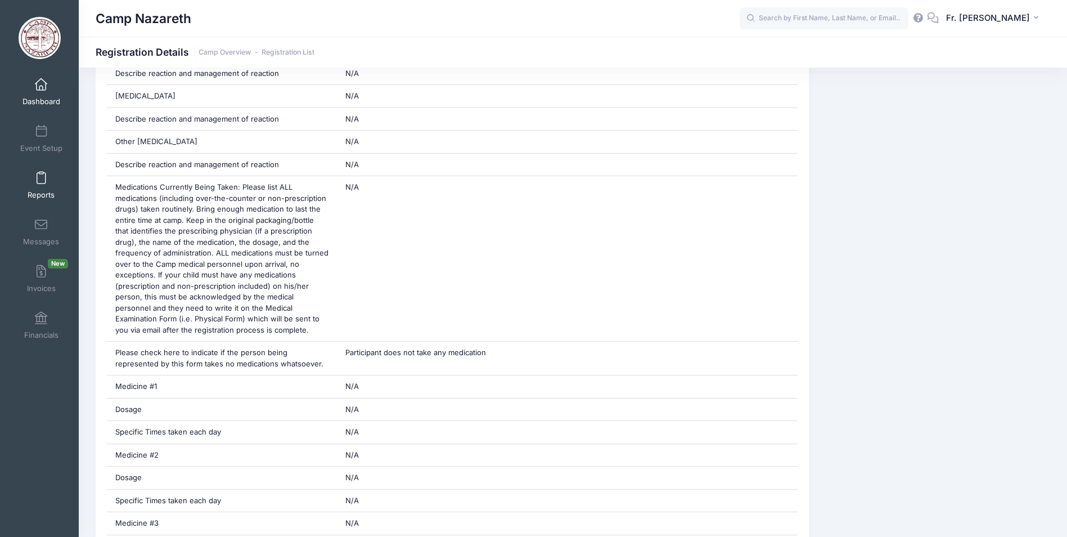
click at [41, 177] on span at bounding box center [41, 178] width 0 height 12
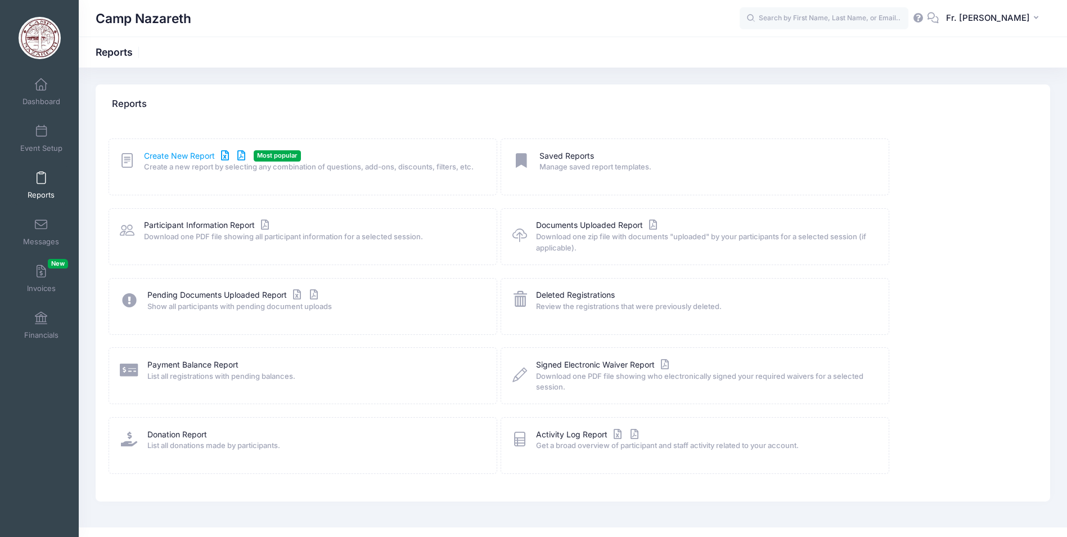
click at [180, 154] on link "Create New Report" at bounding box center [196, 156] width 105 height 12
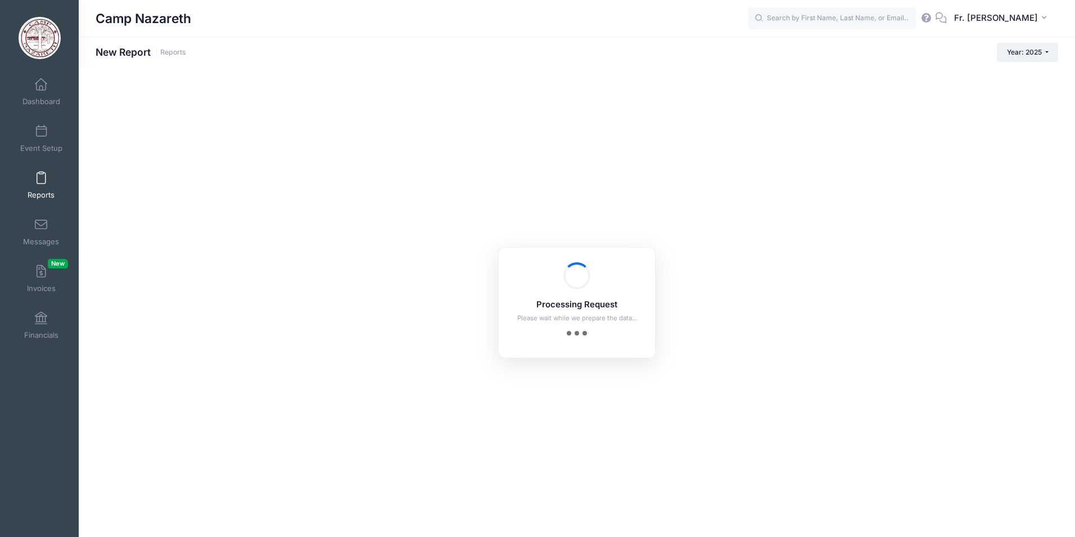
checkbox input "true"
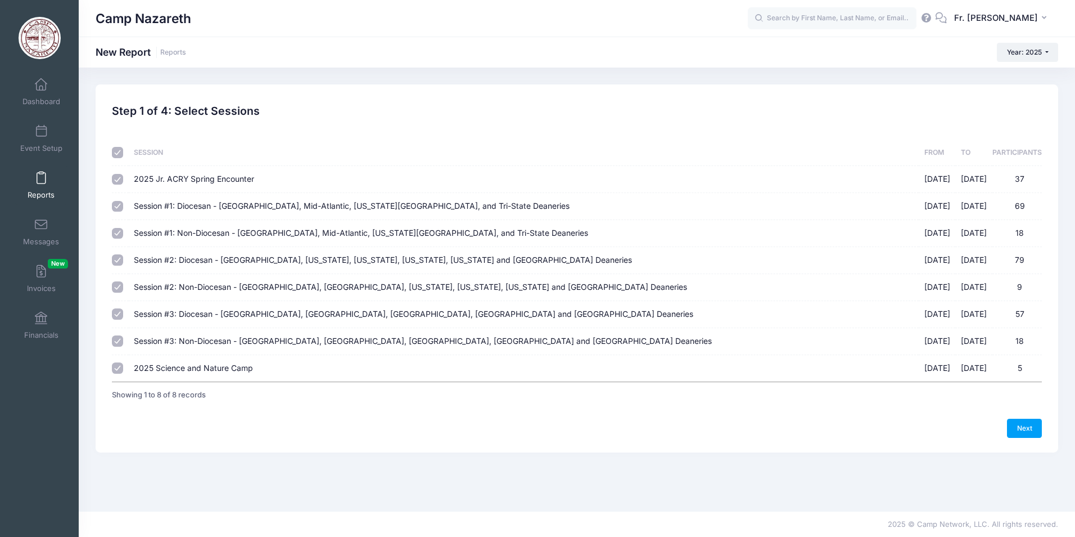
click at [118, 153] on input "checkbox" at bounding box center [117, 152] width 11 height 11
checkbox input "false"
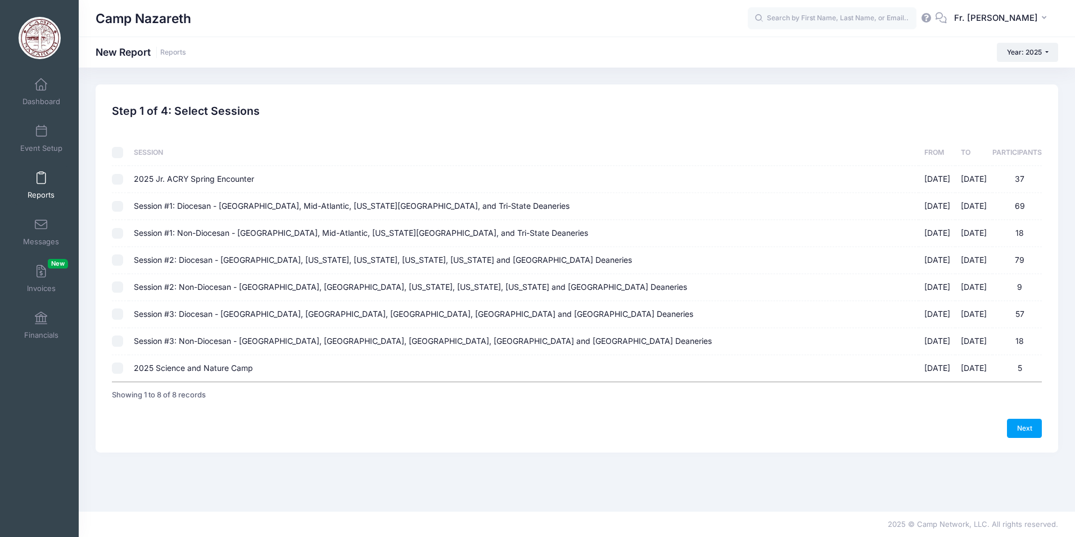
checkbox input "false"
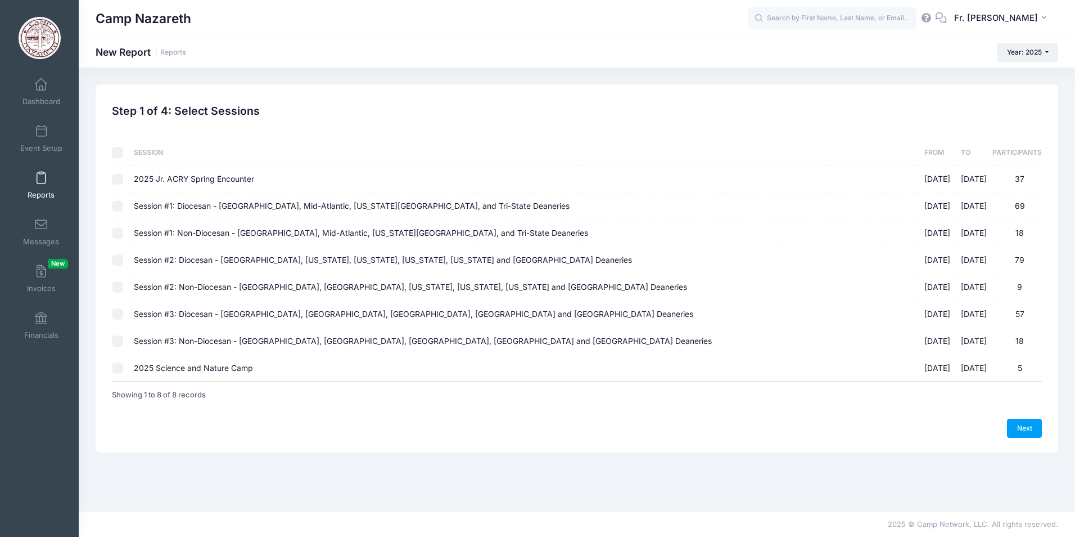
click at [116, 208] on input "Session #1: Diocesan - [GEOGRAPHIC_DATA], Mid-Atlantic, [US_STATE][GEOGRAPHIC_D…" at bounding box center [117, 206] width 11 height 11
checkbox input "true"
click at [119, 236] on input "Session #1: Non-Diocesan - [GEOGRAPHIC_DATA], Mid-Atlantic, [US_STATE][GEOGRAPH…" at bounding box center [117, 233] width 11 height 11
checkbox input "true"
drag, startPoint x: 118, startPoint y: 258, endPoint x: 123, endPoint y: 269, distance: 11.8
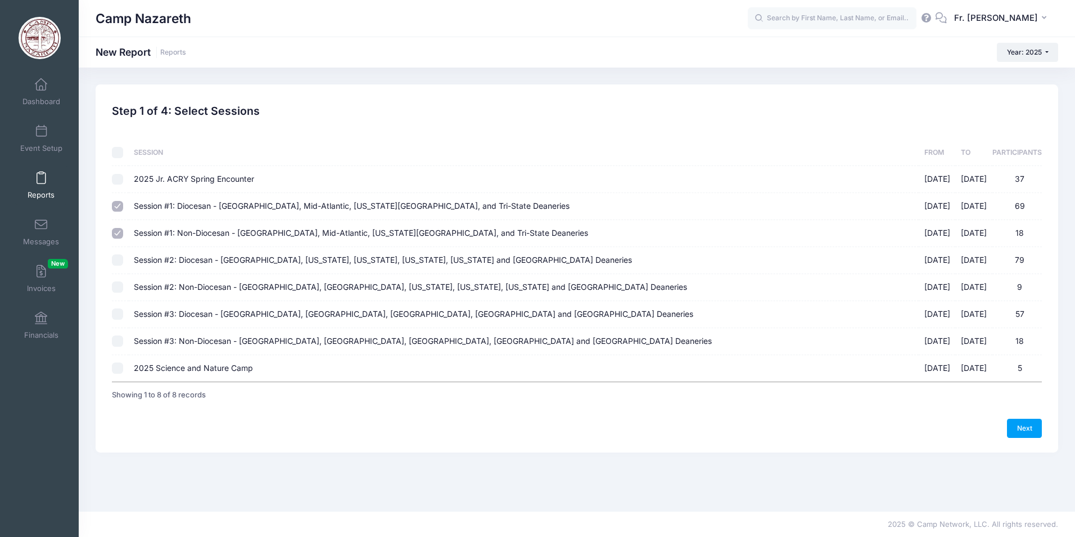
click at [118, 259] on input "Session #2: Diocesan - [GEOGRAPHIC_DATA], [US_STATE], [US_STATE], [US_STATE], […" at bounding box center [117, 259] width 11 height 11
checkbox input "true"
drag, startPoint x: 116, startPoint y: 290, endPoint x: 121, endPoint y: 304, distance: 14.9
click at [117, 292] on td at bounding box center [120, 287] width 16 height 27
drag, startPoint x: 114, startPoint y: 285, endPoint x: 121, endPoint y: 300, distance: 17.4
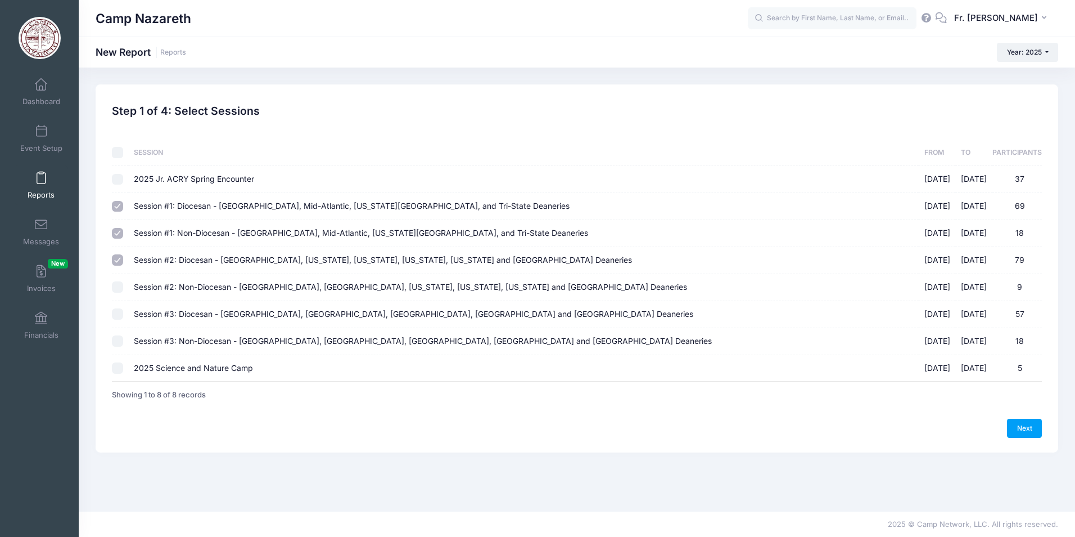
click at [115, 287] on input "Session #2: Non-Diocesan - [GEOGRAPHIC_DATA], [GEOGRAPHIC_DATA], [US_STATE], [U…" at bounding box center [117, 286] width 11 height 11
checkbox input "true"
drag, startPoint x: 116, startPoint y: 310, endPoint x: 118, endPoint y: 326, distance: 15.2
click at [116, 313] on input "Session #3: Diocesan - [GEOGRAPHIC_DATA], [GEOGRAPHIC_DATA], [GEOGRAPHIC_DATA],…" at bounding box center [117, 313] width 11 height 11
checkbox input "true"
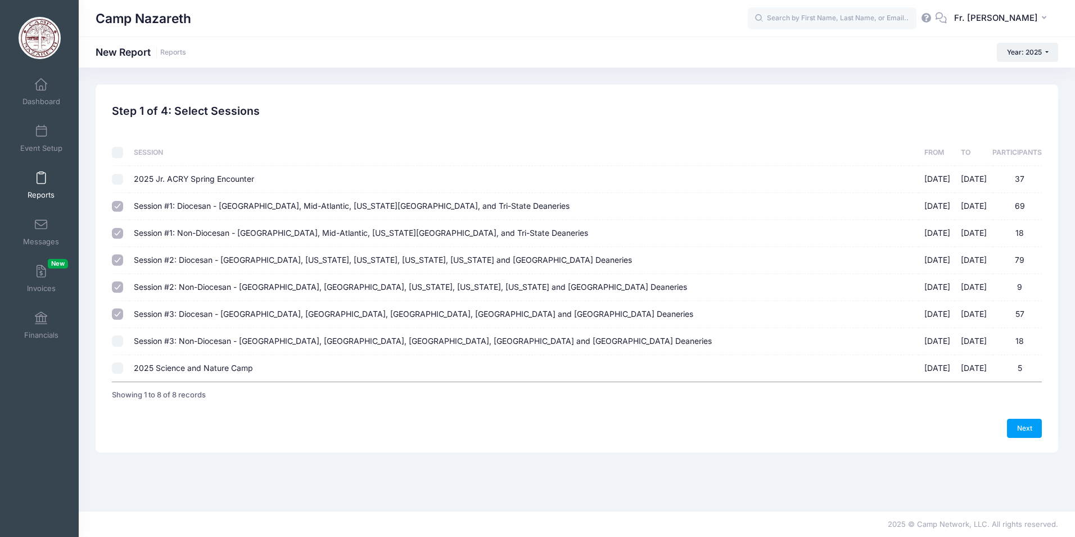
click at [117, 340] on input "Session #3: Non-Diocesan - [GEOGRAPHIC_DATA], [GEOGRAPHIC_DATA], [GEOGRAPHIC_DA…" at bounding box center [117, 340] width 11 height 11
checkbox input "true"
click at [1027, 429] on link "Next" at bounding box center [1024, 427] width 35 height 19
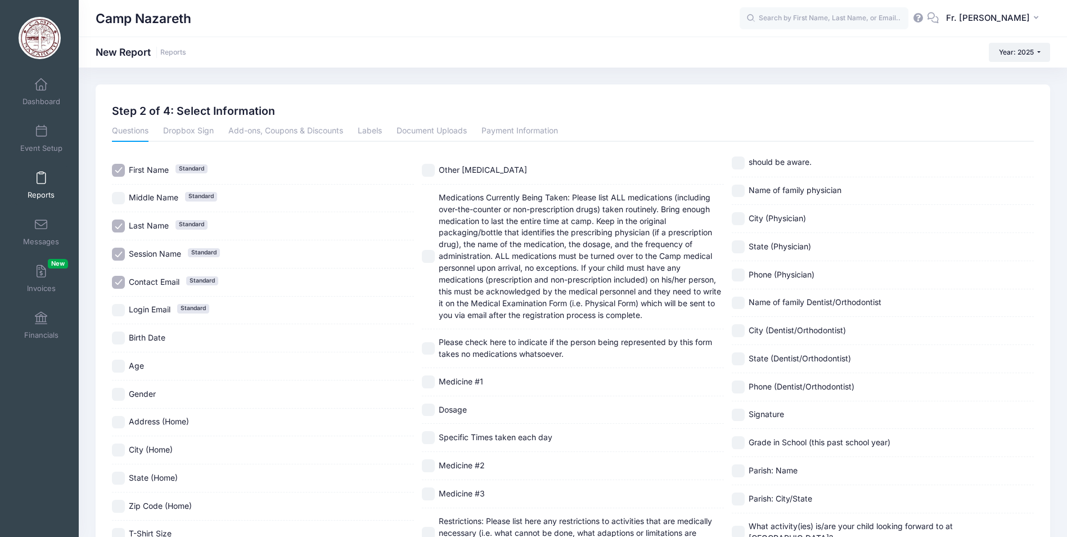
click at [120, 255] on input "Session Name Standard" at bounding box center [118, 253] width 13 height 13
checkbox input "false"
click at [121, 286] on input "Contact Email Standard" at bounding box center [118, 282] width 13 height 13
checkbox input "false"
click at [272, 134] on link "Add-ons, Coupons & Discounts" at bounding box center [285, 131] width 115 height 20
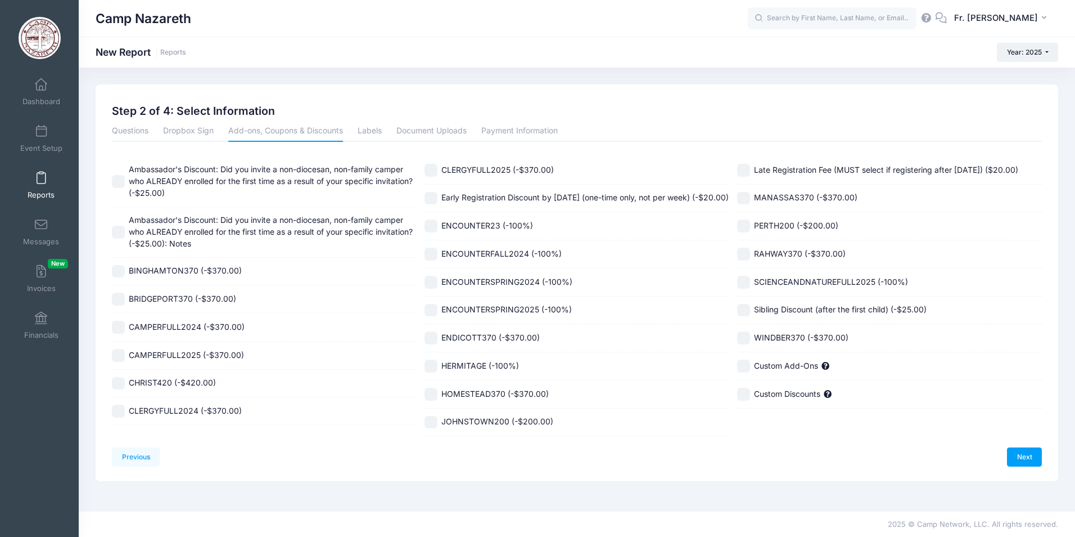
click at [431, 172] on input "CLERGYFULL2025 (-$370.00)" at bounding box center [431, 170] width 13 height 13
checkbox input "true"
click at [118, 358] on input "CAMPERFULL2025 (-$370.00)" at bounding box center [118, 355] width 13 height 13
checkbox input "true"
click at [1021, 447] on link "Next" at bounding box center [1024, 456] width 35 height 19
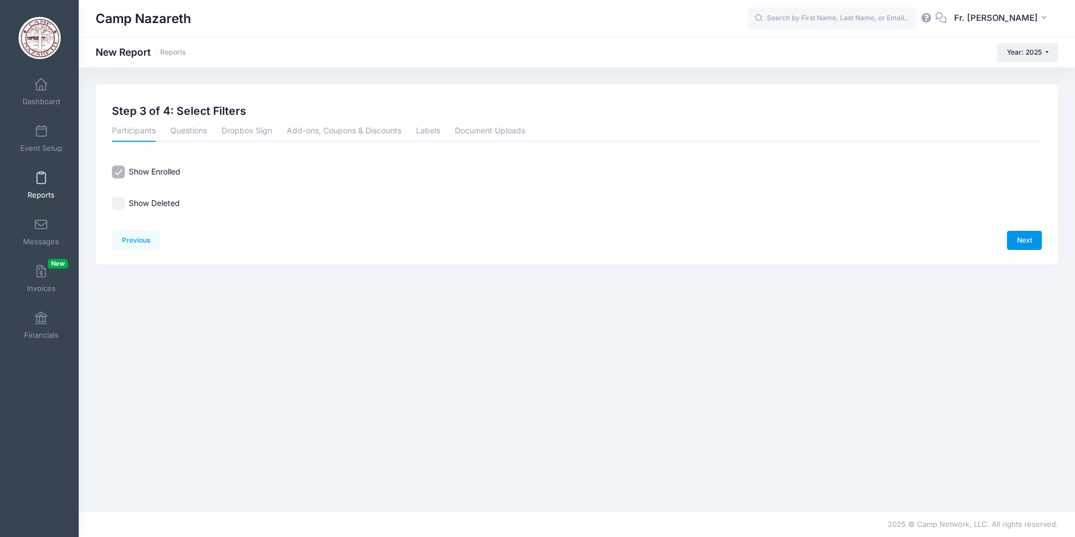
click at [1017, 241] on link "Next" at bounding box center [1024, 240] width 35 height 19
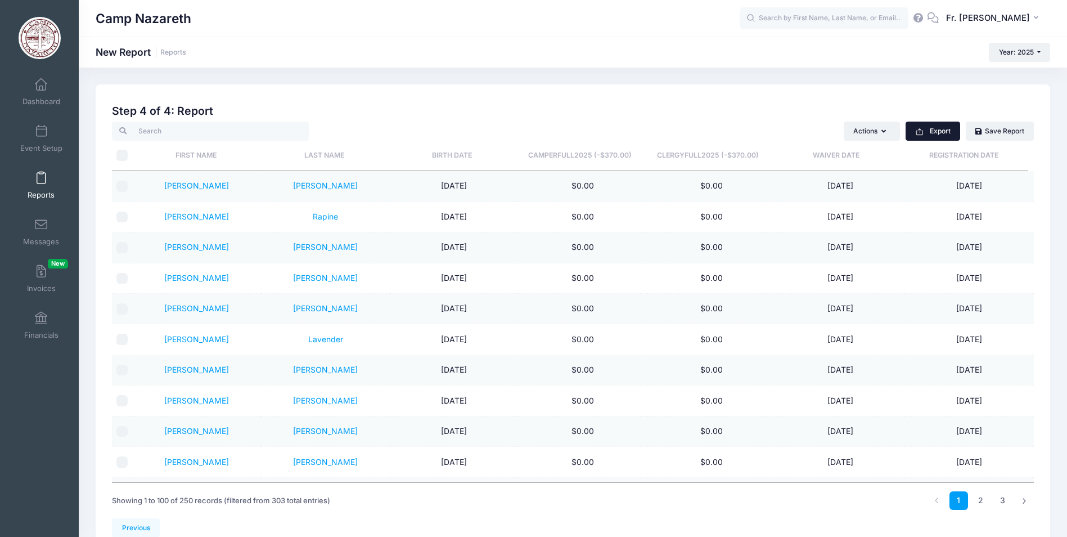
click at [948, 132] on button "Export" at bounding box center [933, 130] width 55 height 19
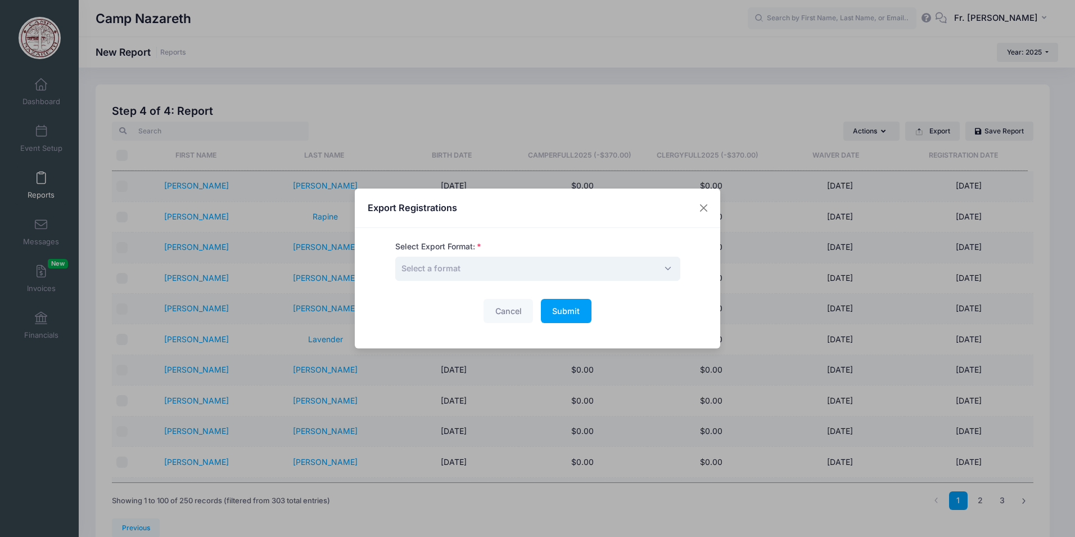
click at [660, 268] on span "Select a format" at bounding box center [537, 268] width 285 height 24
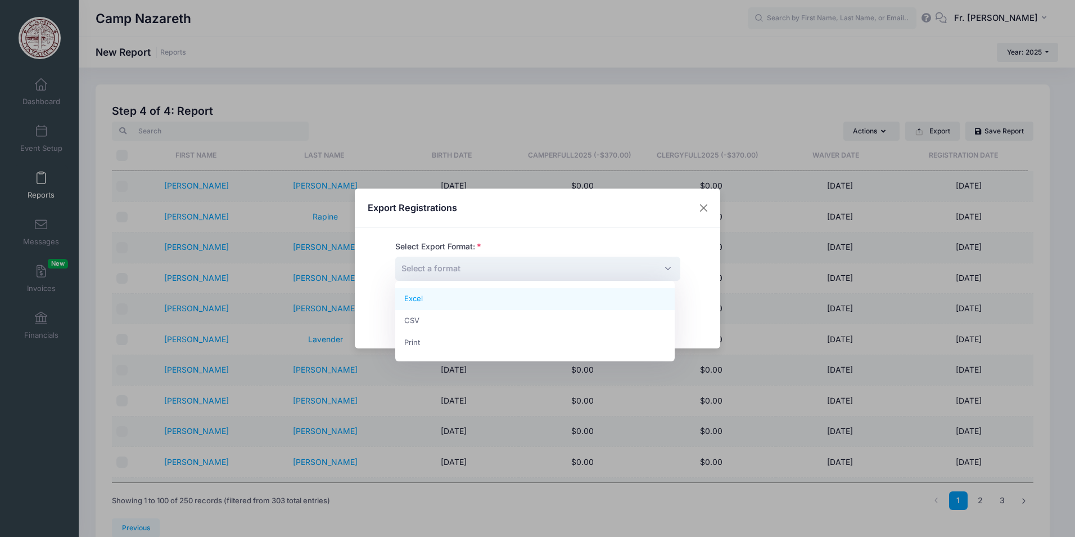
select select "excel"
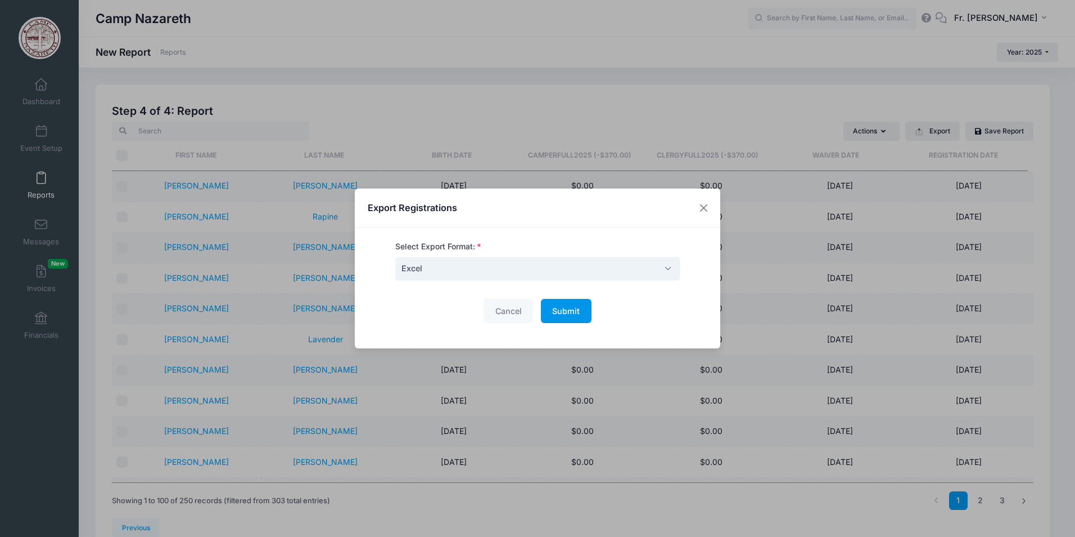
click at [552, 311] on span "Submit" at bounding box center [566, 311] width 28 height 10
